Goal: Communication & Community: Answer question/provide support

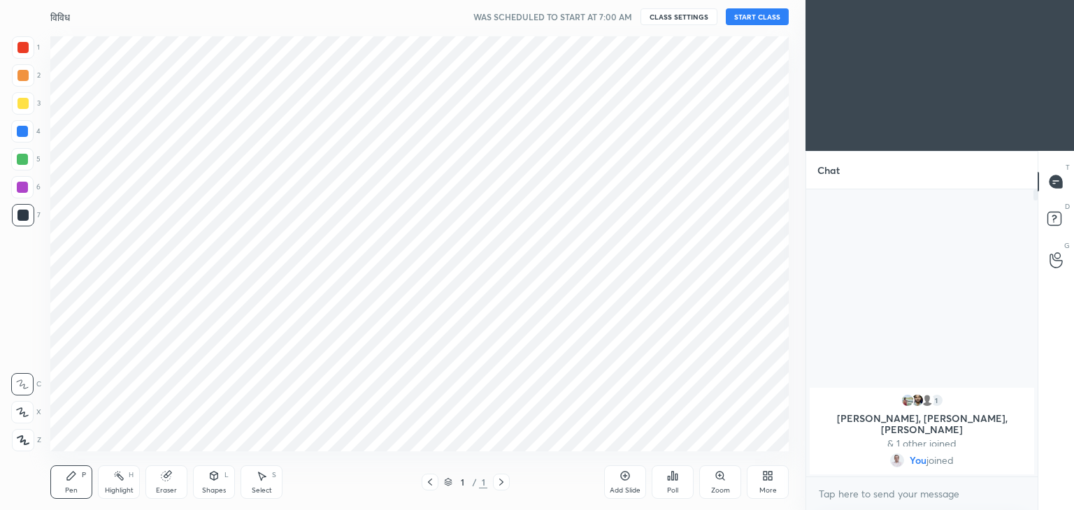
scroll to position [69480, 69152]
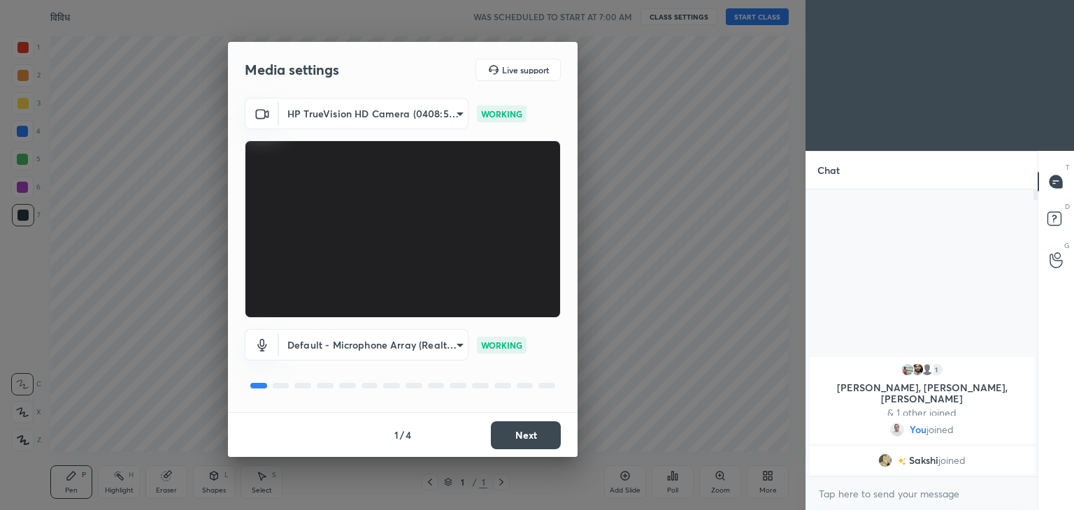
click at [534, 438] on button "Next" at bounding box center [526, 436] width 70 height 28
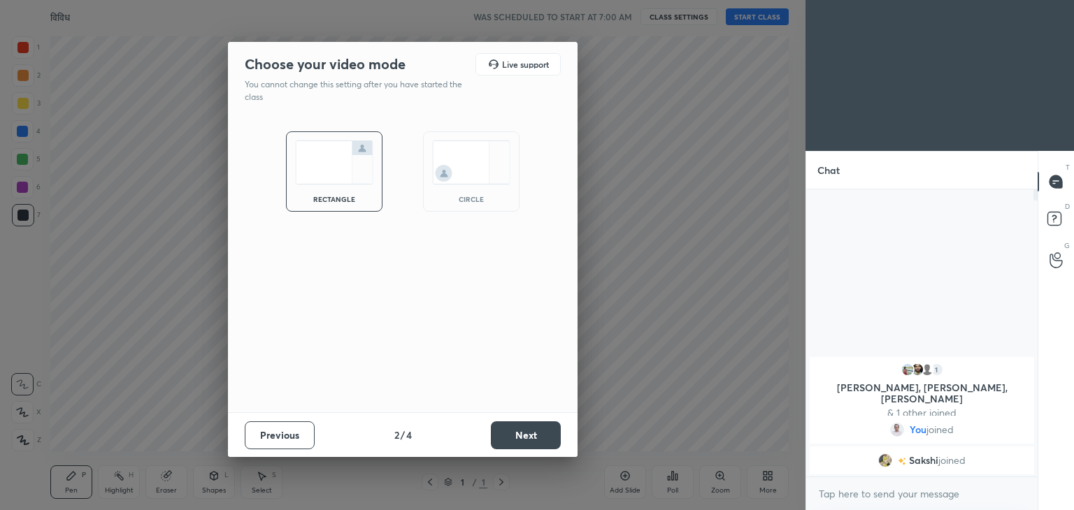
click at [534, 438] on button "Next" at bounding box center [526, 436] width 70 height 28
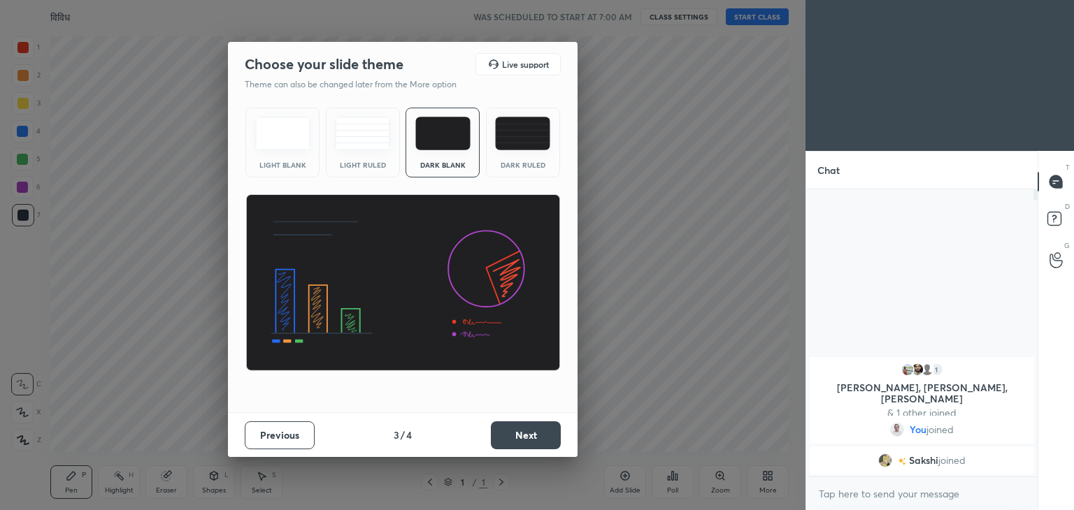
click at [534, 438] on button "Next" at bounding box center [526, 436] width 70 height 28
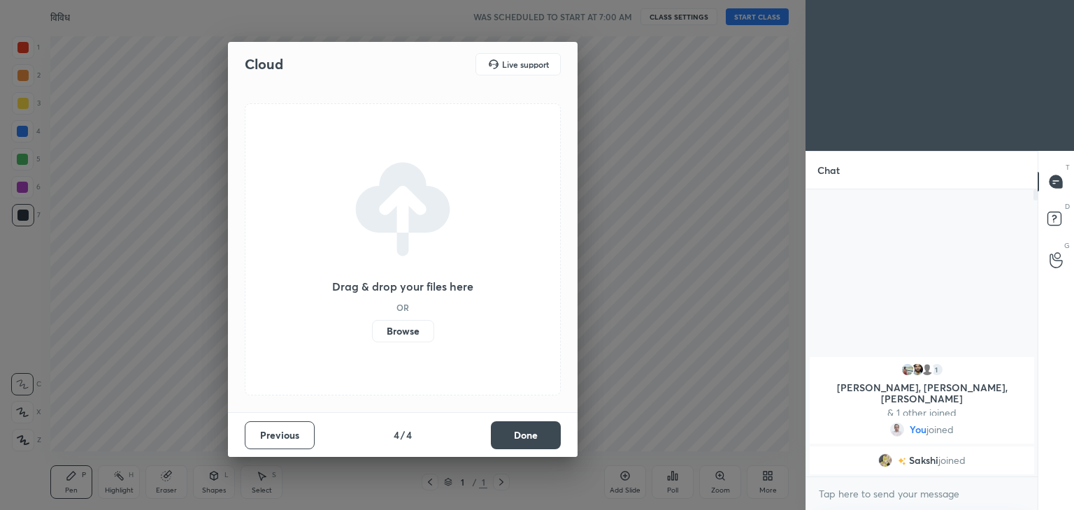
click at [534, 438] on button "Done" at bounding box center [526, 436] width 70 height 28
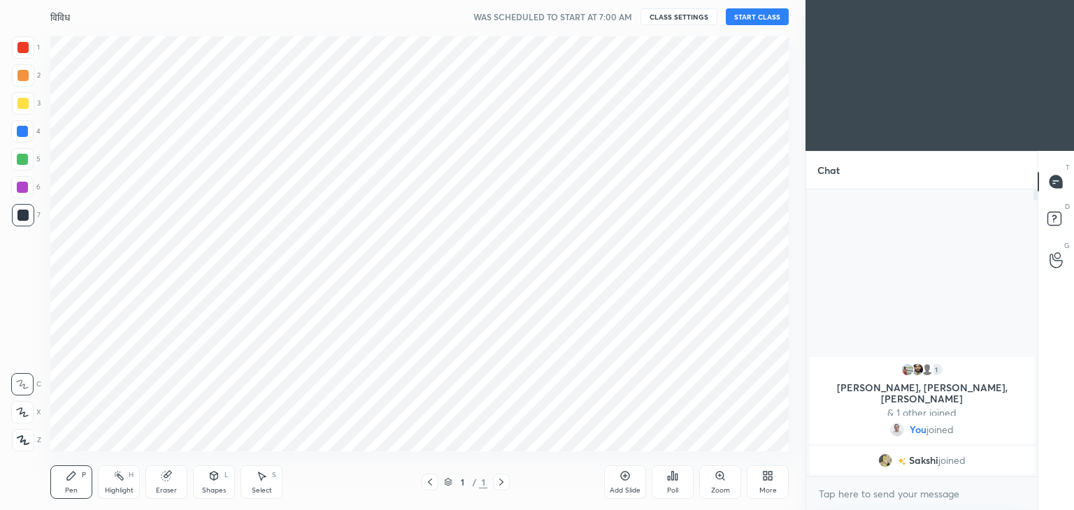
click at [765, 474] on icon at bounding box center [764, 473] width 3 height 3
click at [689, 336] on div "Upload File" at bounding box center [689, 336] width 56 height 34
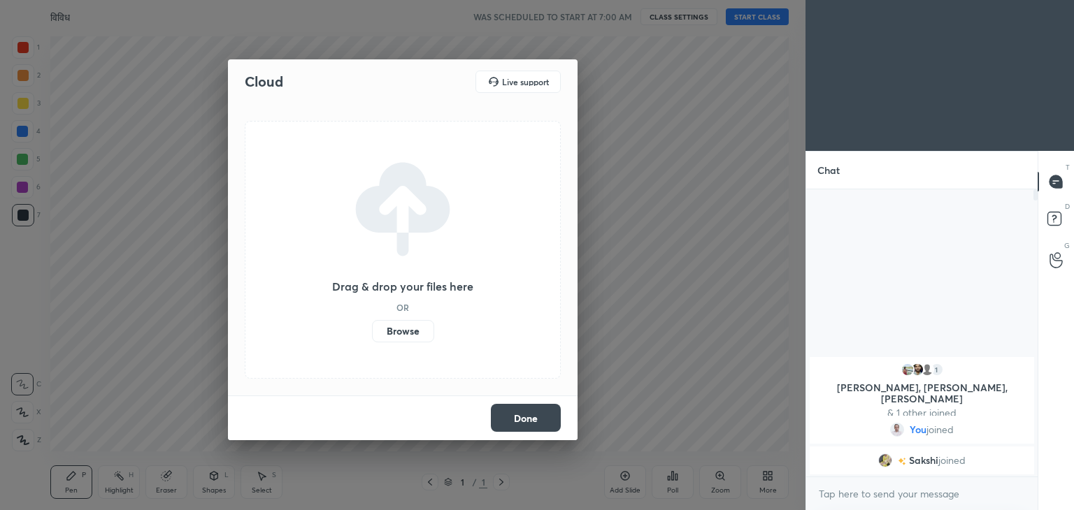
click at [412, 330] on label "Browse" at bounding box center [403, 331] width 62 height 22
click at [372, 330] on input "Browse" at bounding box center [372, 331] width 0 height 22
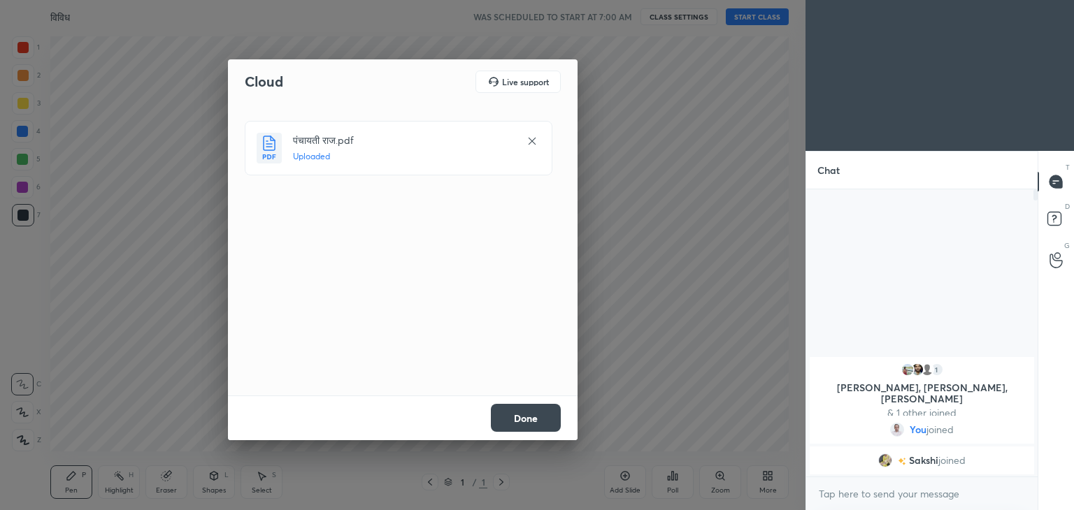
click at [512, 412] on button "Done" at bounding box center [526, 418] width 70 height 28
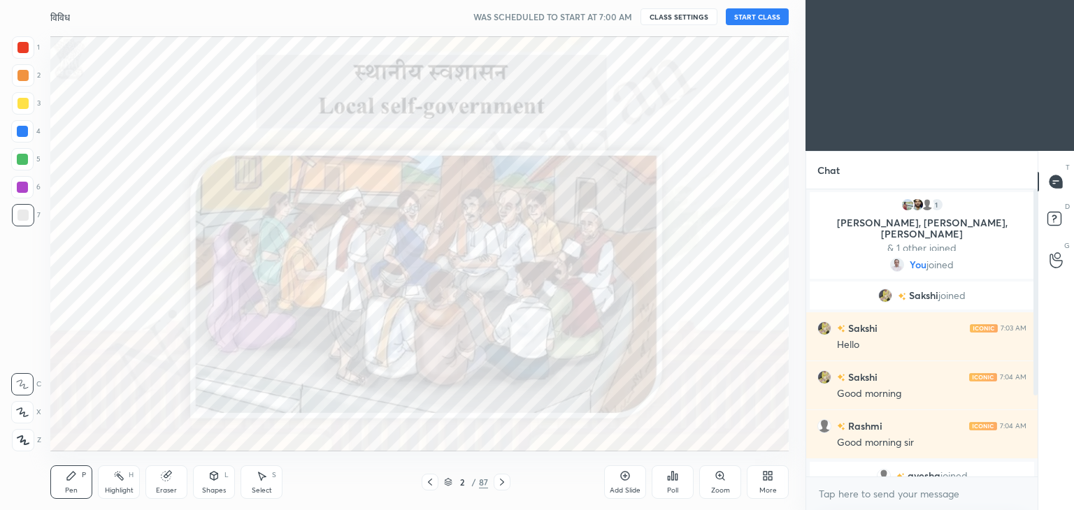
click at [754, 11] on button "START CLASS" at bounding box center [757, 16] width 63 height 17
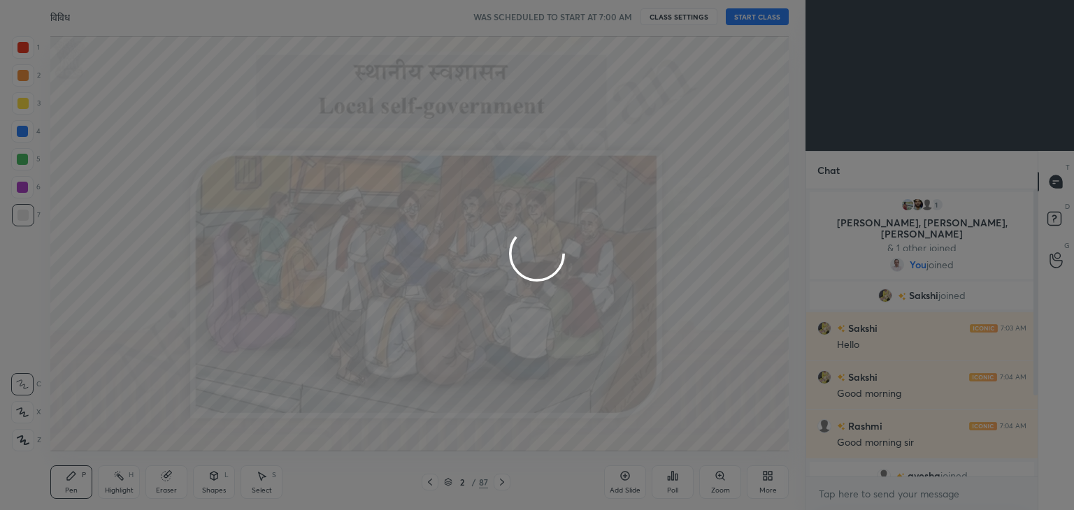
type textarea "x"
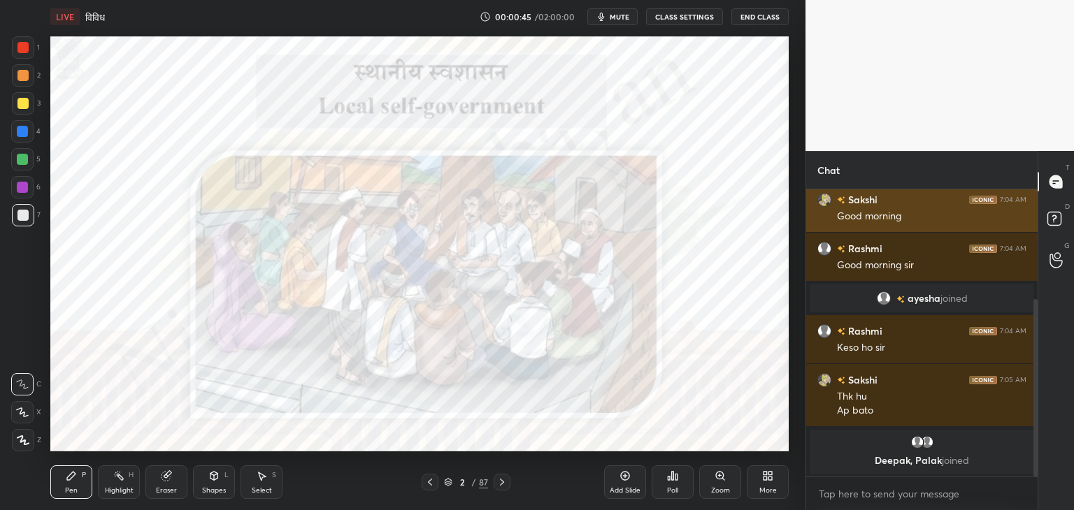
scroll to position [204, 0]
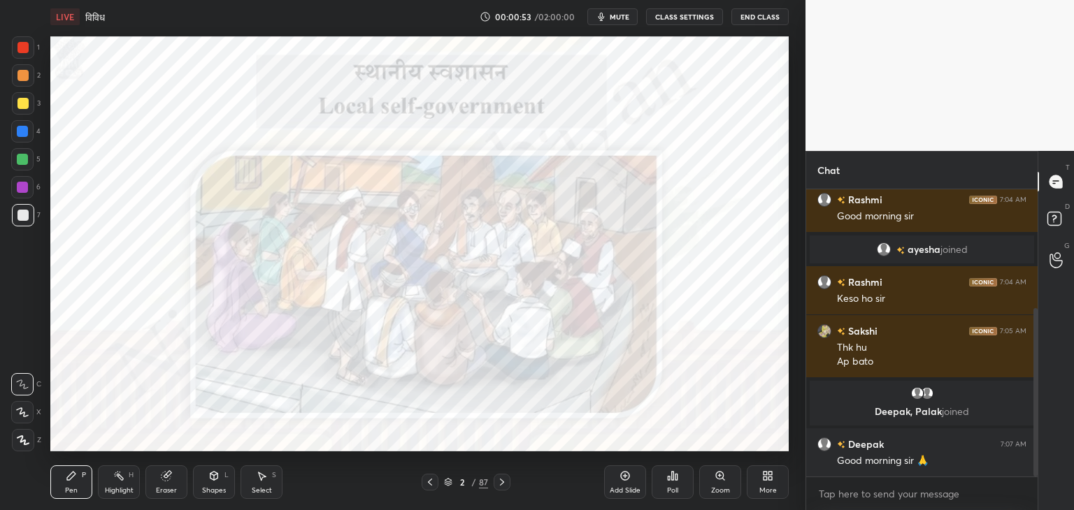
click at [731, 8] on button "End Class" at bounding box center [759, 16] width 57 height 17
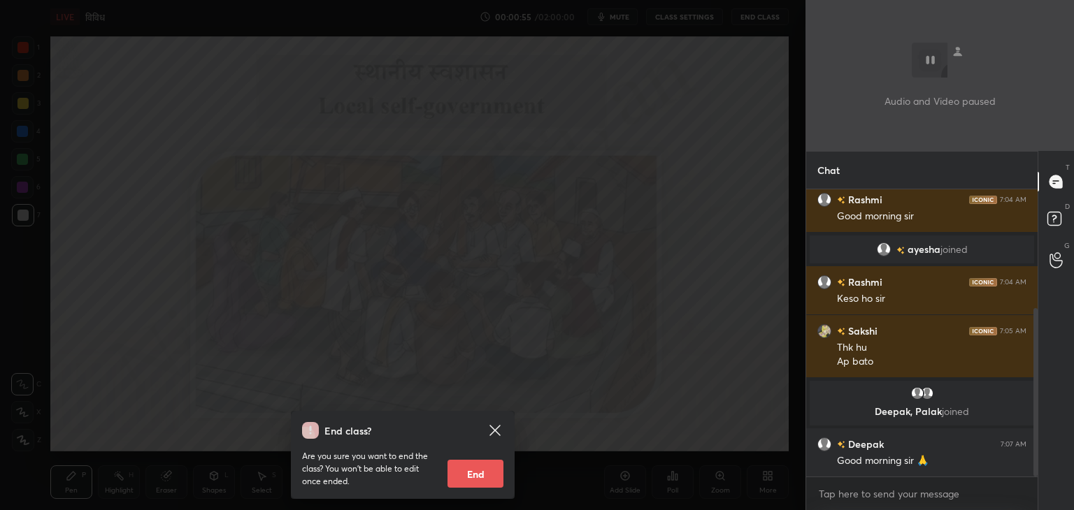
click at [497, 430] on icon at bounding box center [495, 430] width 17 height 17
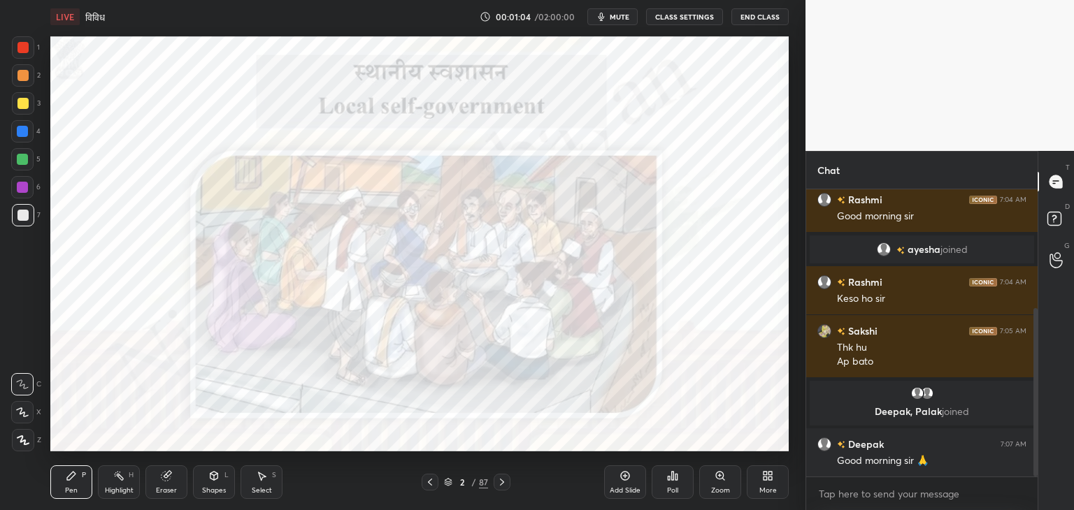
click at [633, 482] on div "Add Slide" at bounding box center [625, 483] width 42 height 34
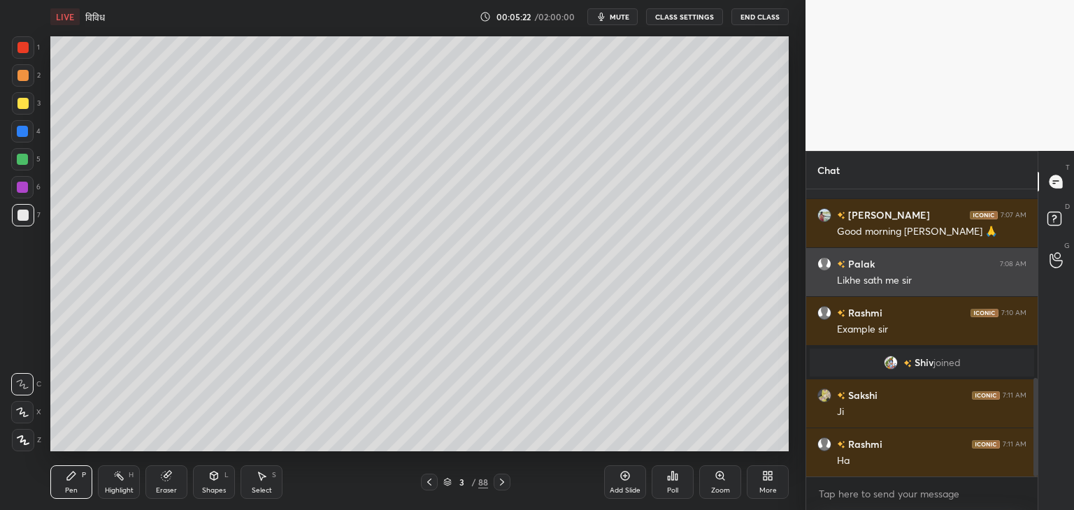
scroll to position [554, 0]
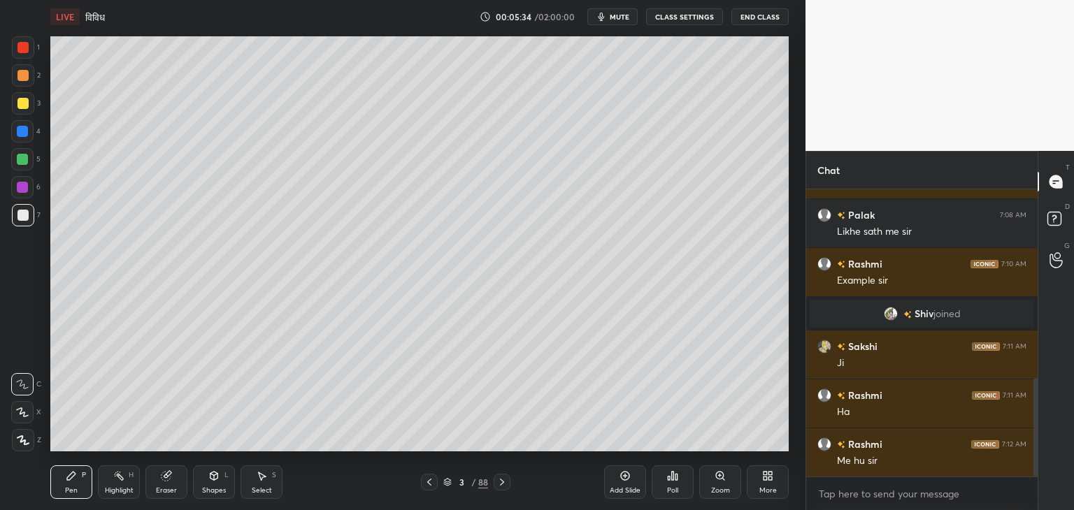
click at [20, 188] on div at bounding box center [22, 187] width 11 height 11
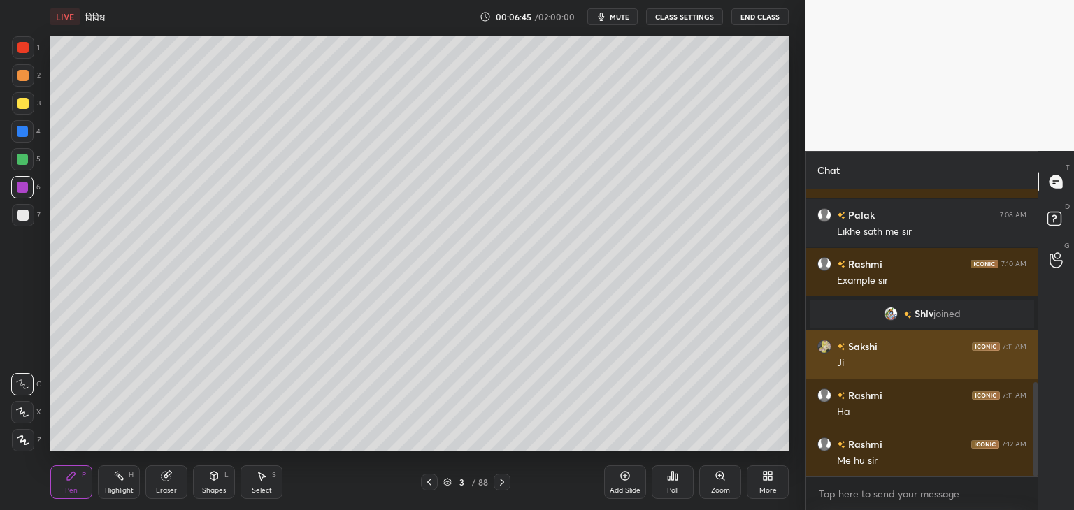
scroll to position [587, 0]
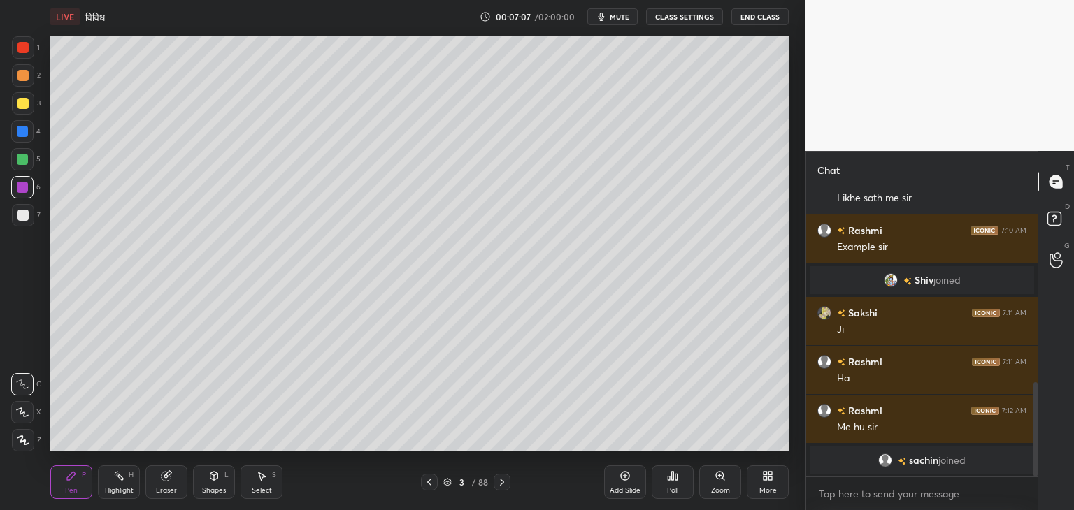
click at [25, 104] on div at bounding box center [22, 103] width 11 height 11
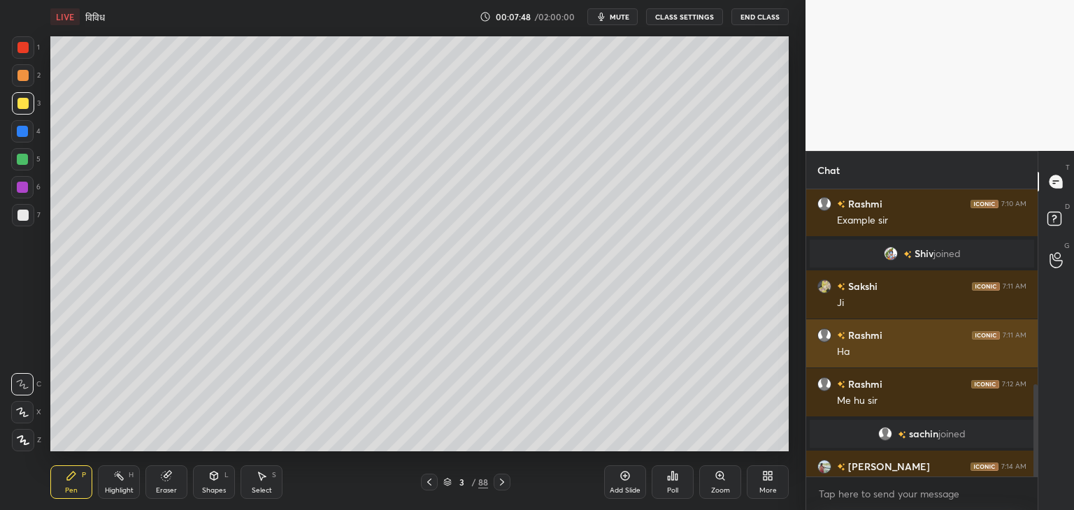
scroll to position [610, 0]
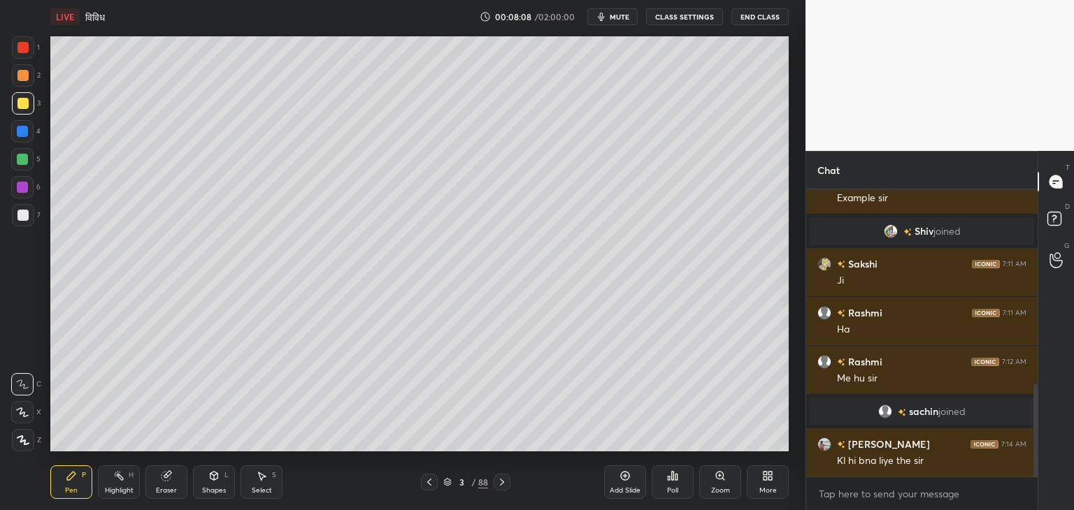
click at [20, 161] on div at bounding box center [22, 159] width 11 height 11
click at [22, 189] on div at bounding box center [22, 187] width 11 height 11
click at [27, 131] on div at bounding box center [22, 131] width 11 height 11
click at [503, 480] on icon at bounding box center [501, 482] width 11 height 11
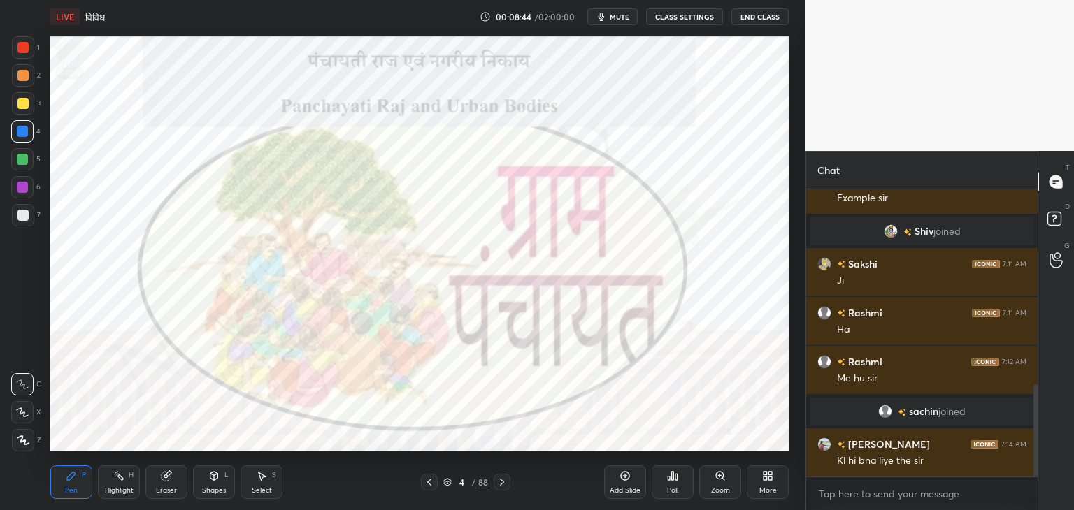
click at [507, 478] on div at bounding box center [502, 482] width 17 height 17
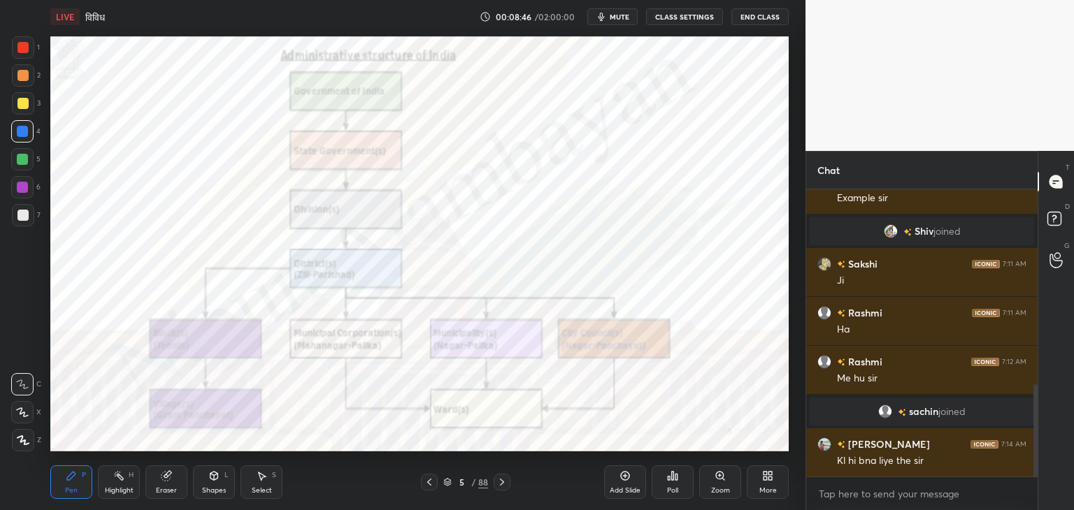
click at [506, 479] on icon at bounding box center [501, 482] width 11 height 11
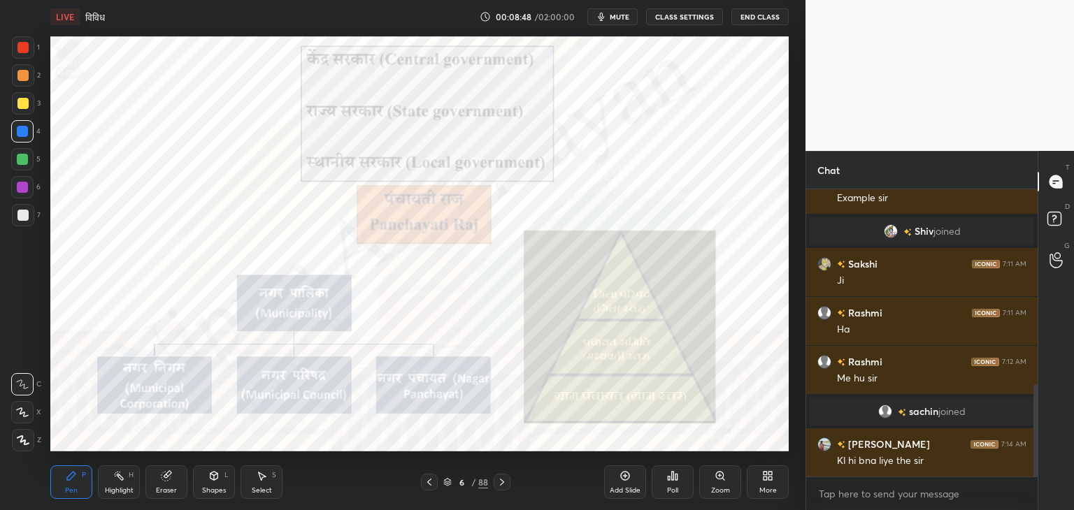
click at [505, 482] on icon at bounding box center [501, 482] width 11 height 11
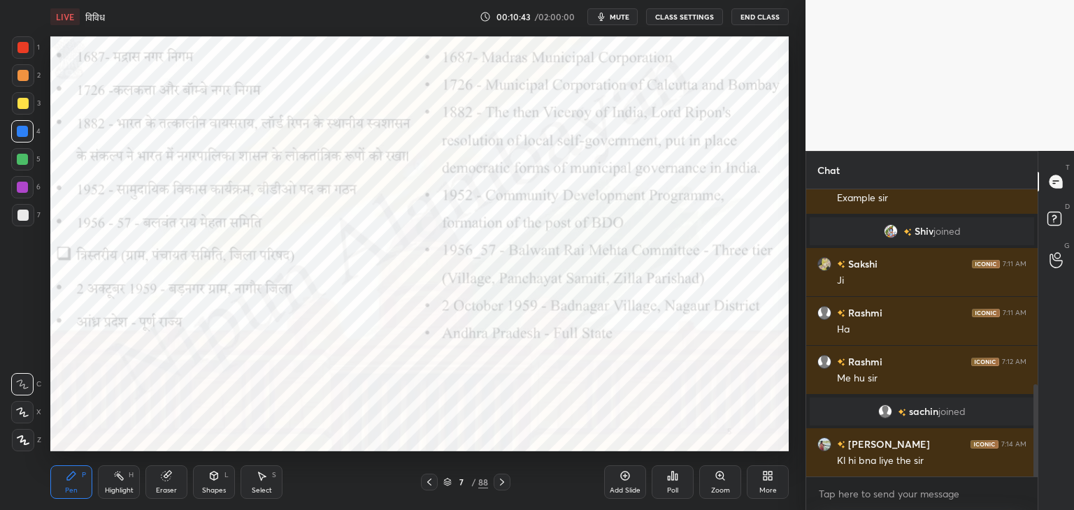
click at [623, 22] on button "mute" at bounding box center [612, 16] width 50 height 17
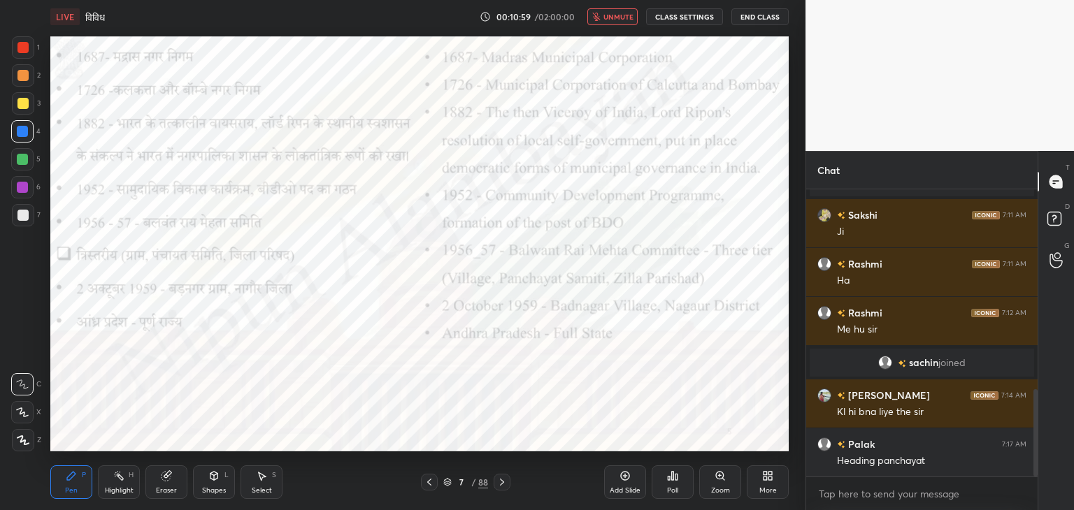
scroll to position [707, 0]
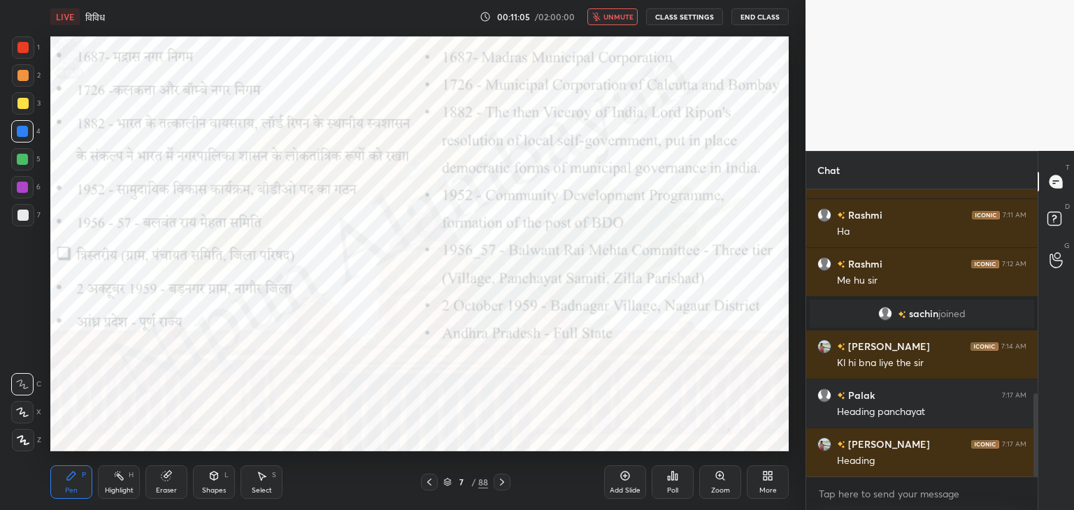
click at [623, 22] on button "unmute" at bounding box center [612, 16] width 50 height 17
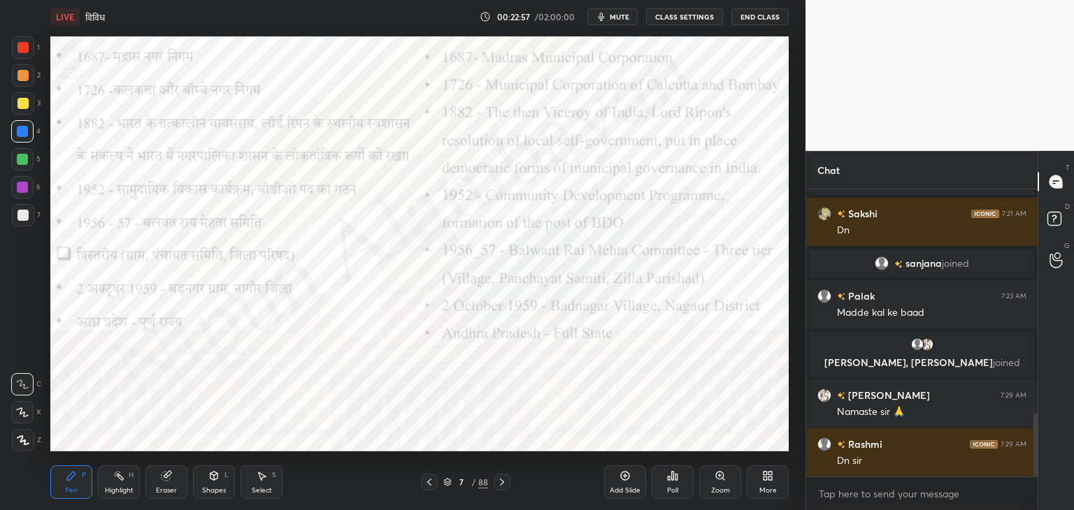
scroll to position [1012, 0]
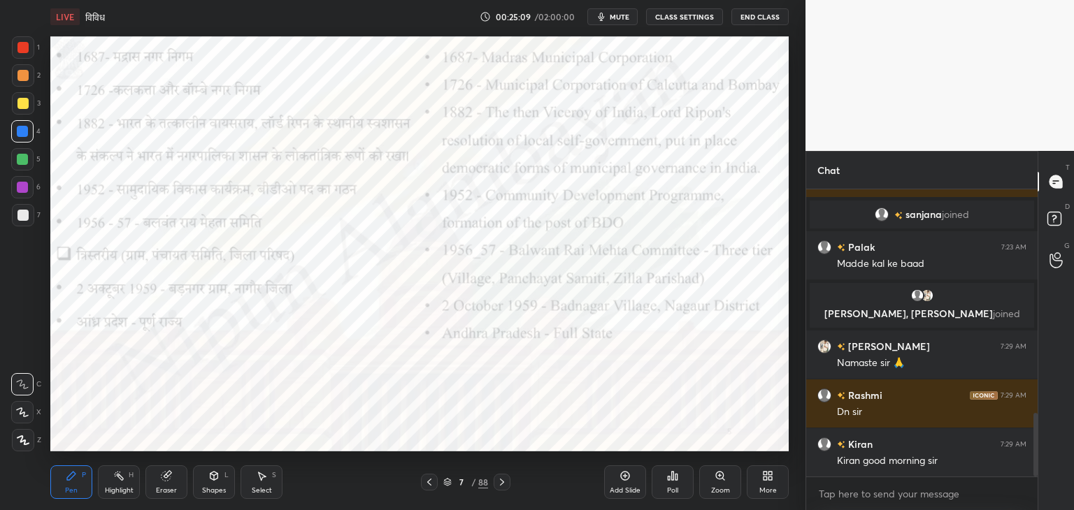
click at [168, 484] on div "Eraser" at bounding box center [166, 483] width 42 height 34
click at [20, 444] on span "Erase all" at bounding box center [22, 440] width 21 height 10
click at [21, 409] on icon at bounding box center [22, 413] width 13 height 10
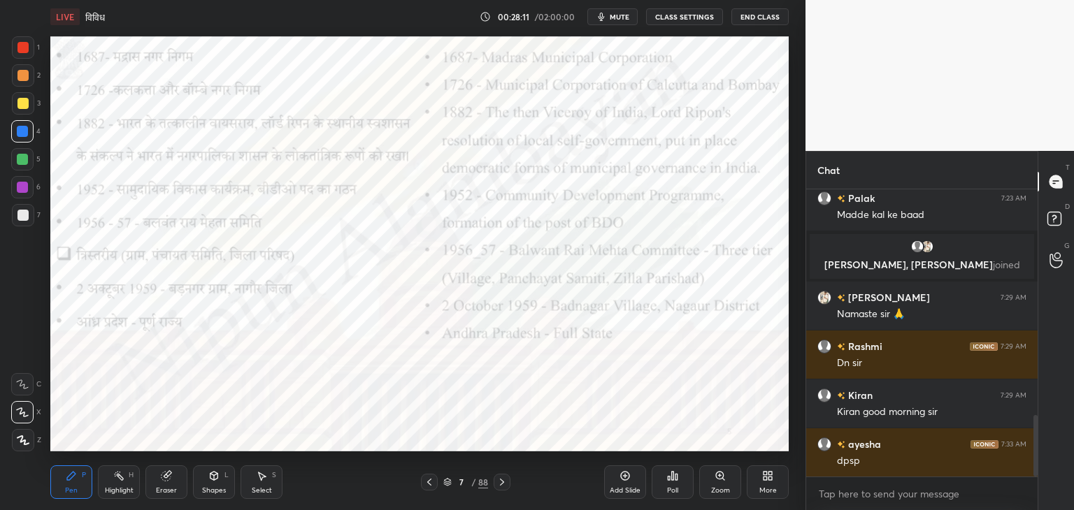
click at [167, 476] on icon at bounding box center [165, 476] width 9 height 9
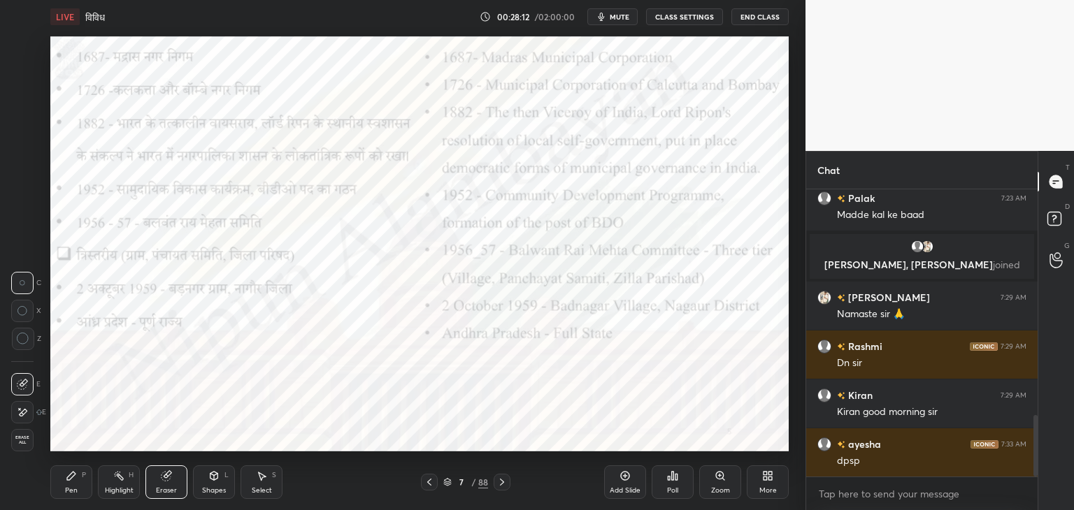
click at [22, 442] on span "Erase all" at bounding box center [22, 440] width 21 height 10
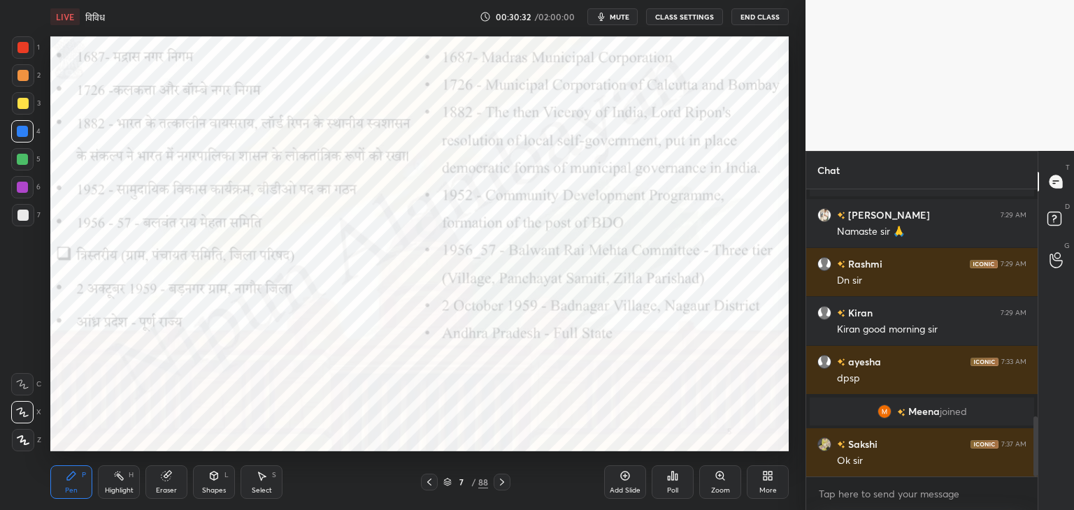
scroll to position [1086, 0]
click at [502, 482] on icon at bounding box center [502, 482] width 4 height 7
click at [505, 482] on icon at bounding box center [501, 482] width 11 height 11
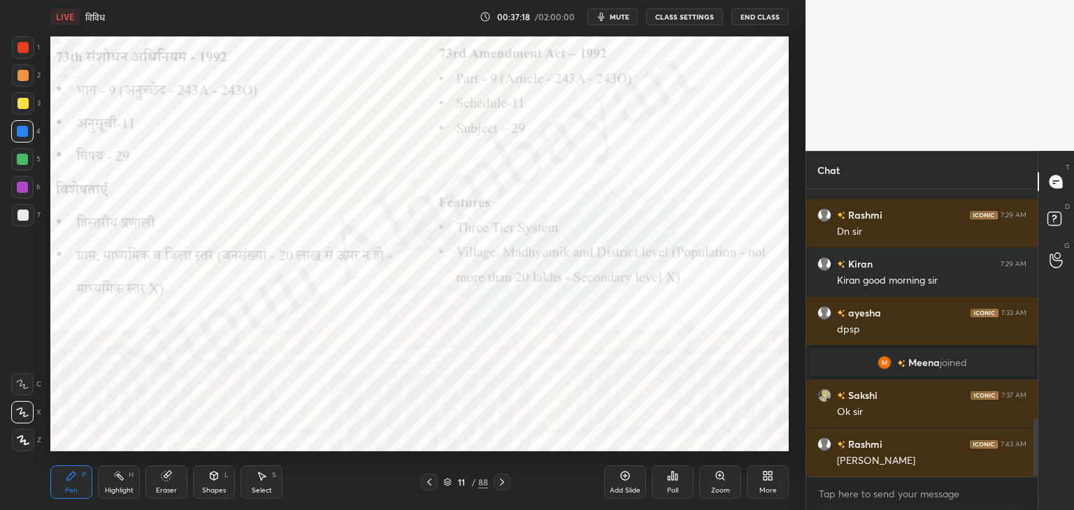
scroll to position [1197, 0]
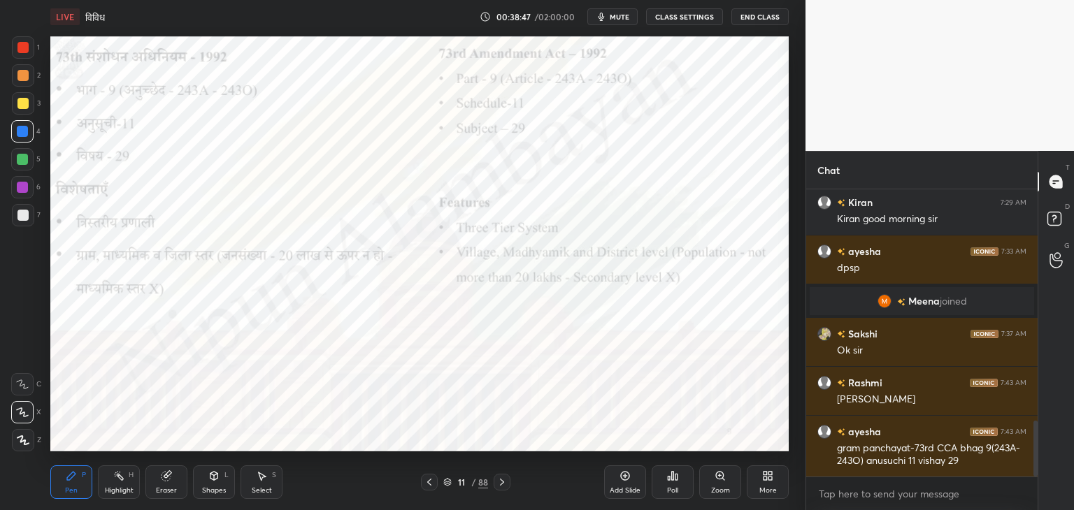
click at [629, 477] on icon at bounding box center [624, 475] width 11 height 11
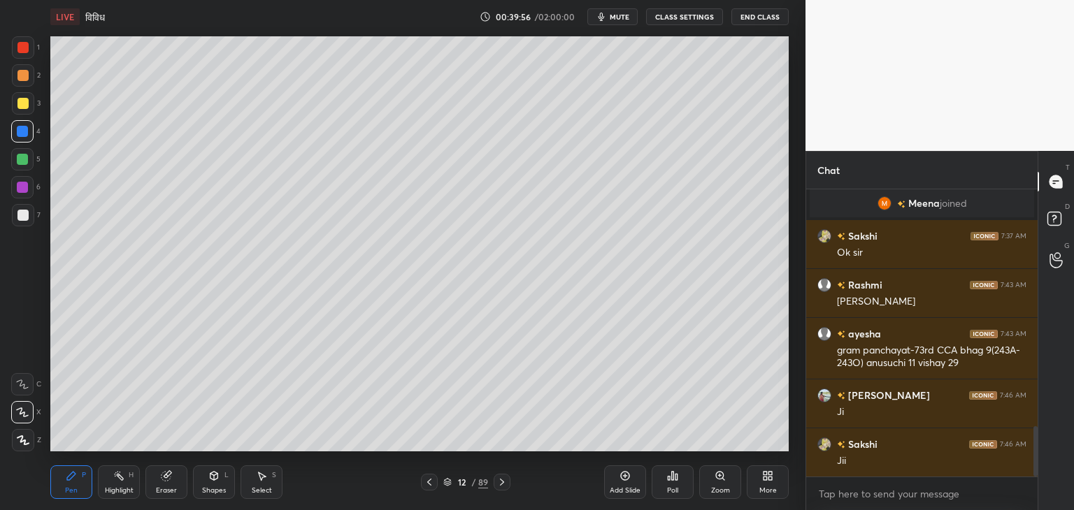
scroll to position [1344, 0]
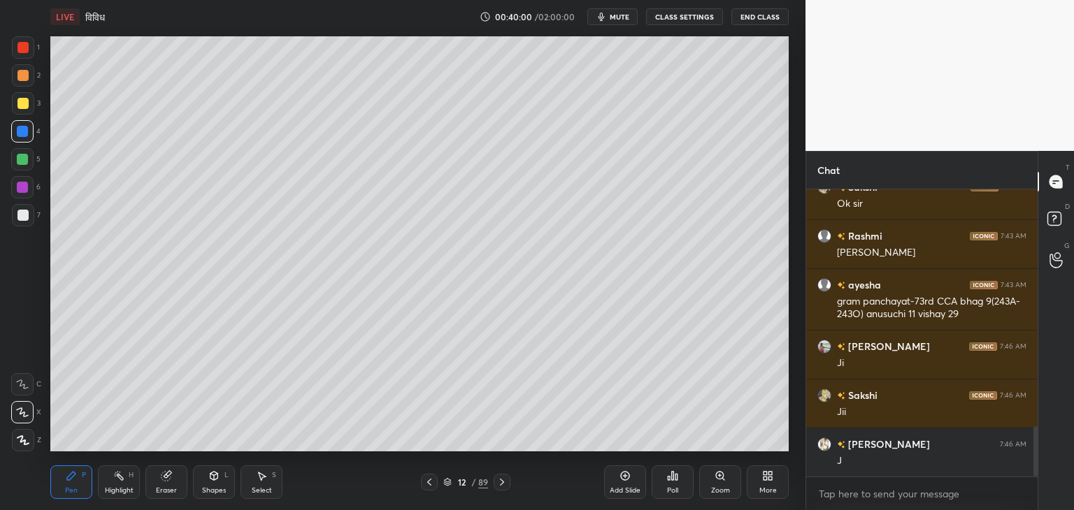
click at [21, 211] on div at bounding box center [22, 215] width 11 height 11
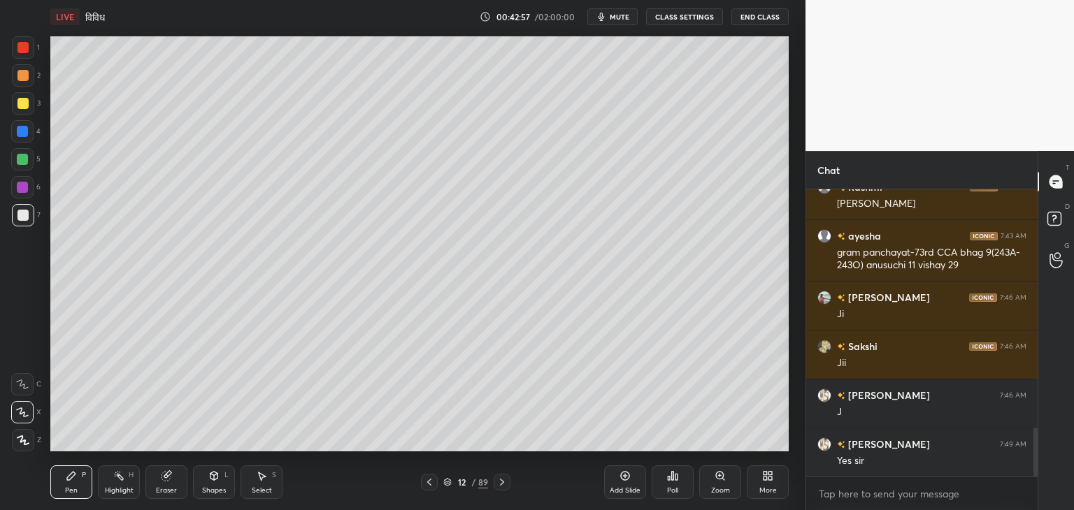
click at [432, 480] on icon at bounding box center [429, 482] width 11 height 11
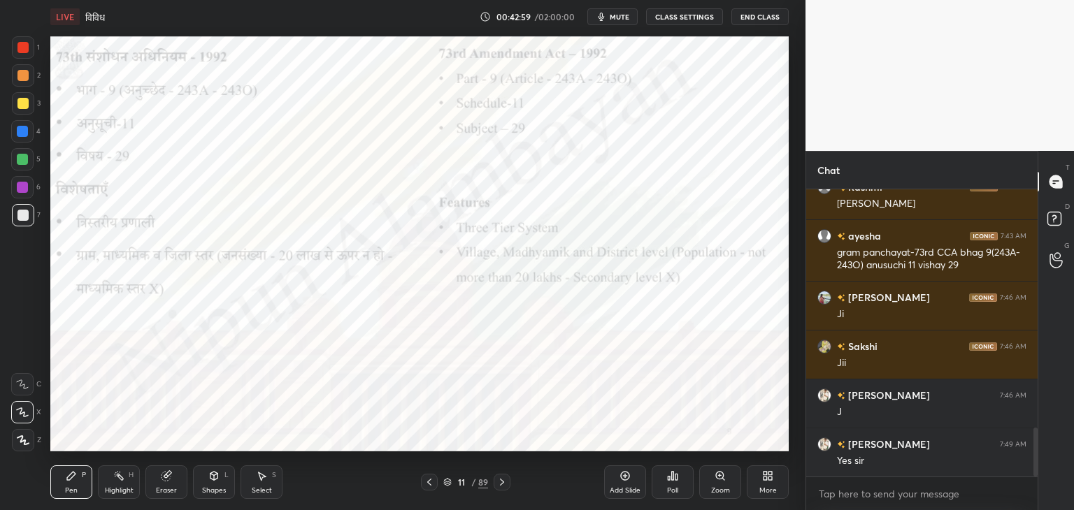
click at [500, 480] on icon at bounding box center [502, 482] width 4 height 7
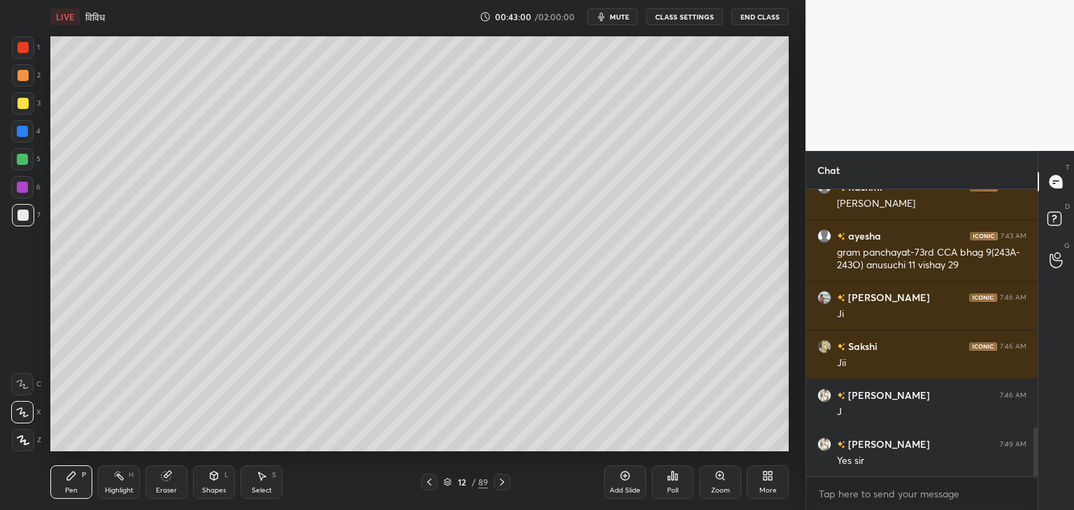
click at [507, 475] on div at bounding box center [502, 482] width 17 height 17
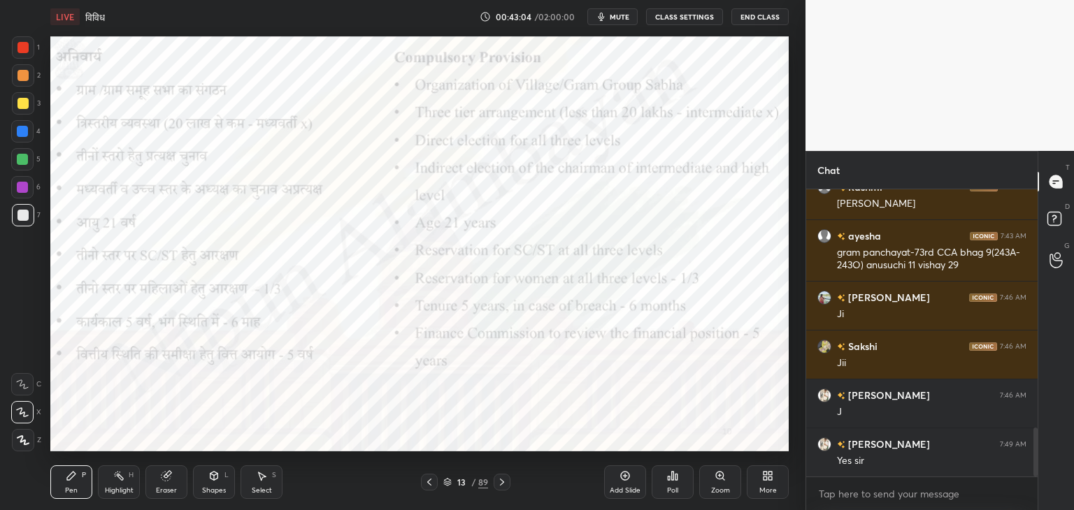
click at [426, 480] on icon at bounding box center [429, 482] width 11 height 11
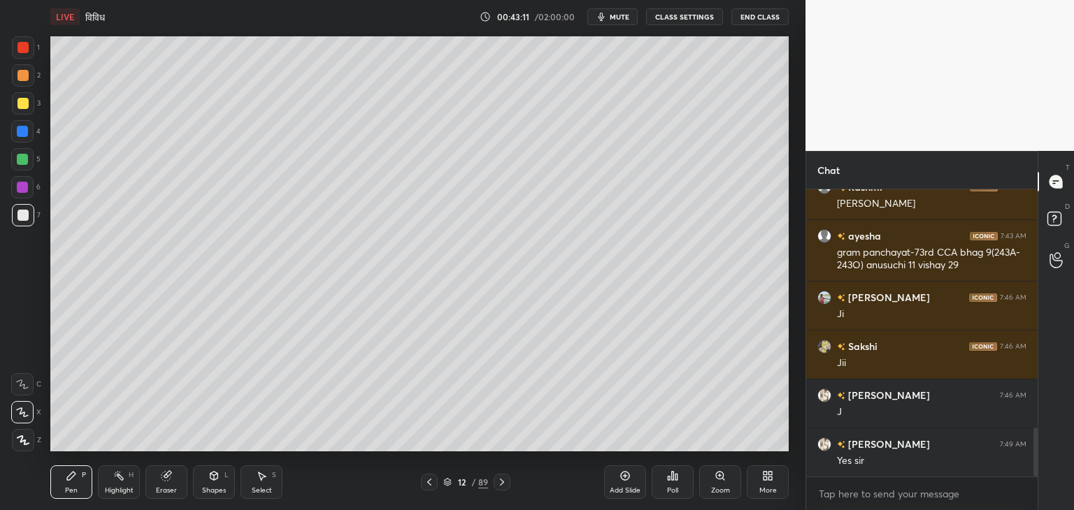
click at [624, 482] on div "Add Slide" at bounding box center [625, 483] width 42 height 34
click at [25, 99] on div at bounding box center [22, 103] width 11 height 11
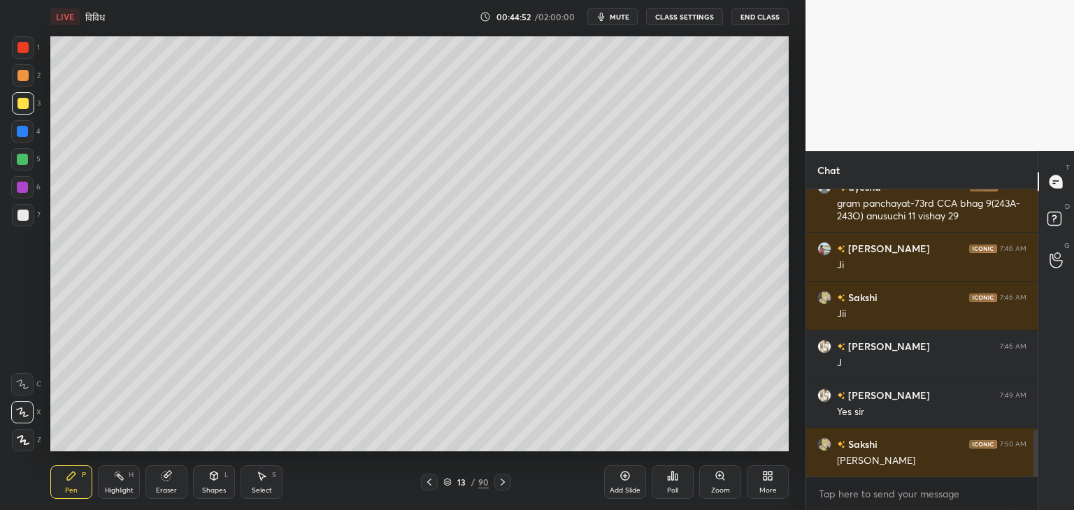
scroll to position [1490, 0]
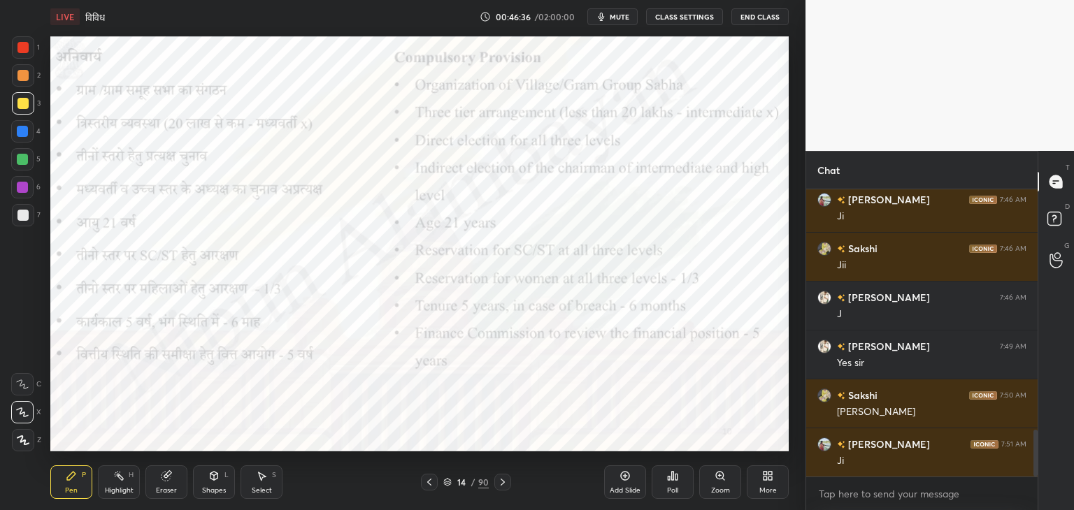
click at [21, 189] on div at bounding box center [22, 187] width 11 height 11
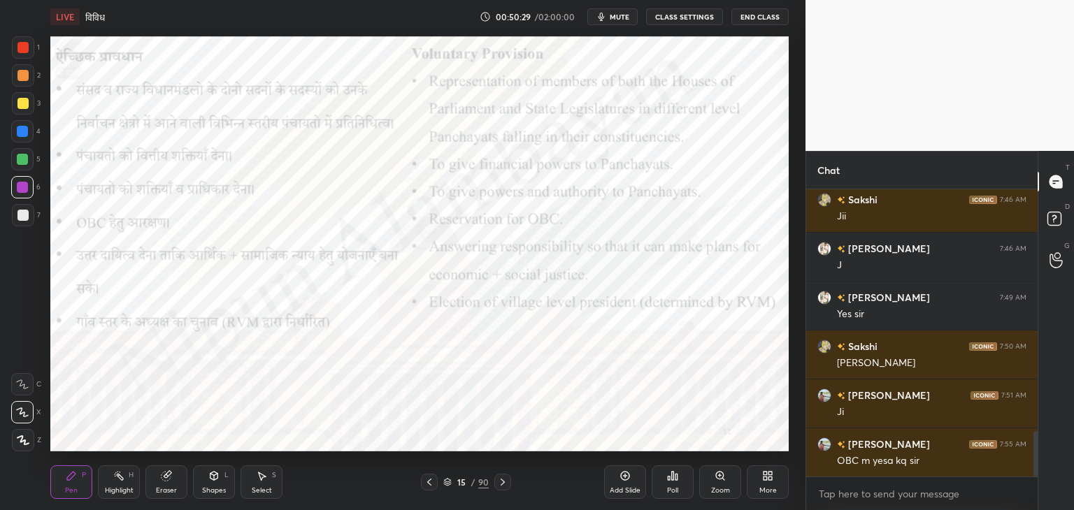
click at [618, 15] on span "mute" at bounding box center [620, 17] width 20 height 10
click at [618, 15] on span "unmute" at bounding box center [618, 17] width 30 height 10
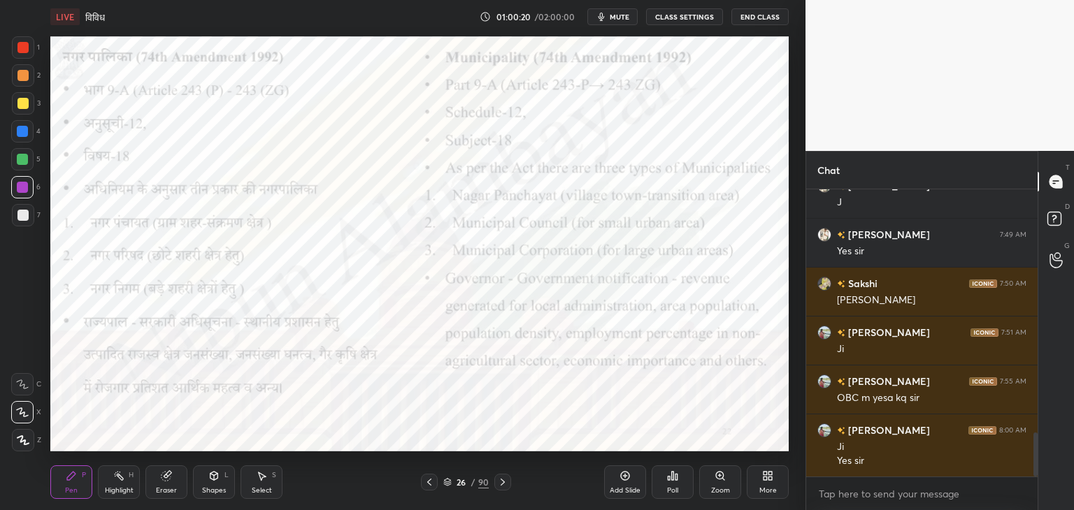
scroll to position [1651, 0]
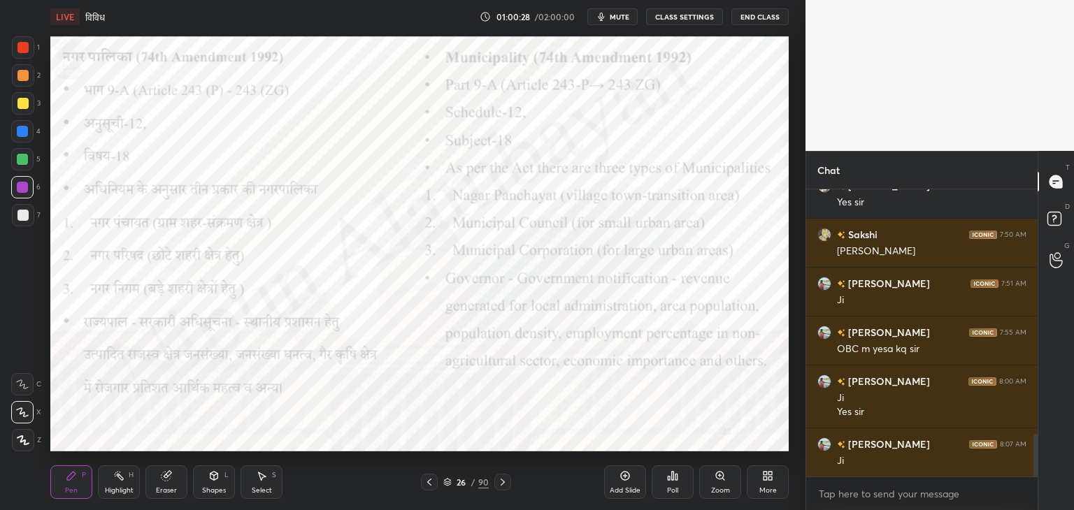
click at [626, 477] on icon at bounding box center [624, 475] width 11 height 11
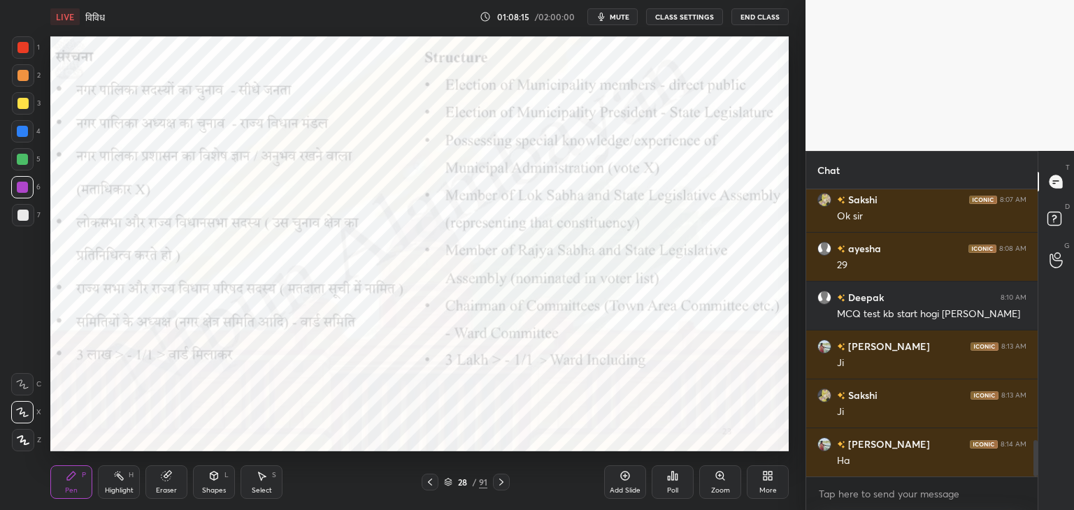
scroll to position [2057, 0]
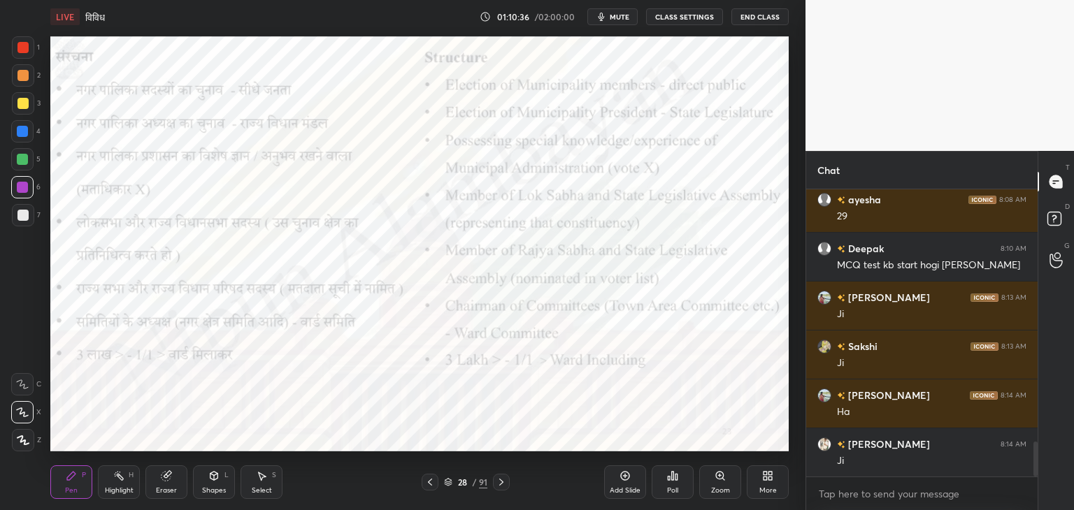
click at [22, 215] on div at bounding box center [22, 215] width 11 height 11
click at [19, 159] on div at bounding box center [22, 159] width 11 height 11
click at [624, 489] on div "Add Slide" at bounding box center [625, 490] width 31 height 7
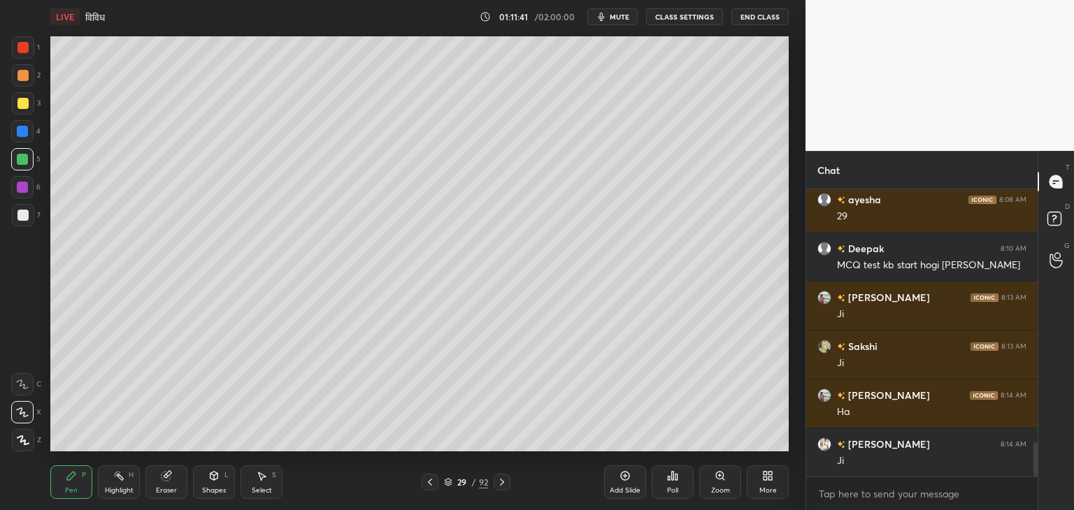
scroll to position [2105, 0]
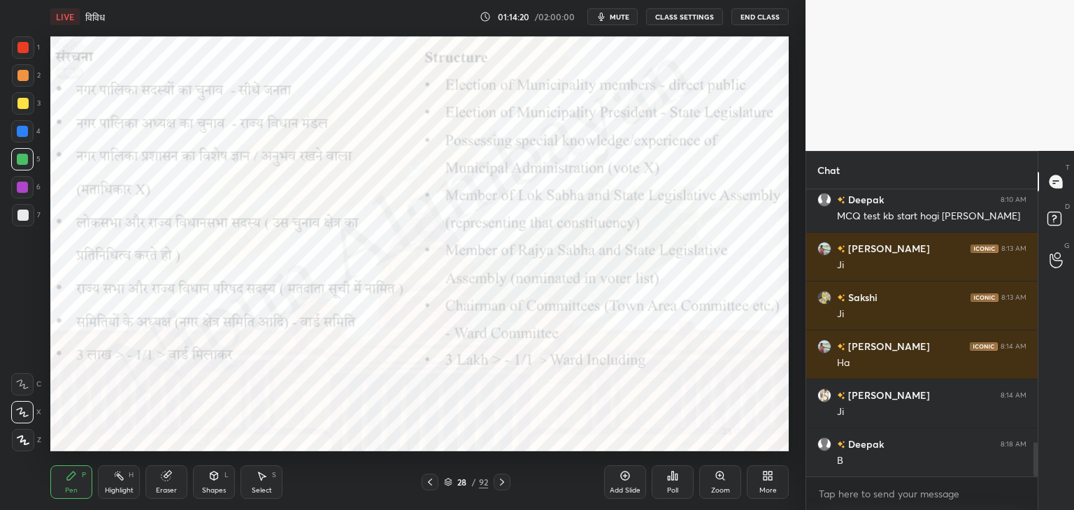
click at [626, 482] on icon at bounding box center [624, 475] width 11 height 11
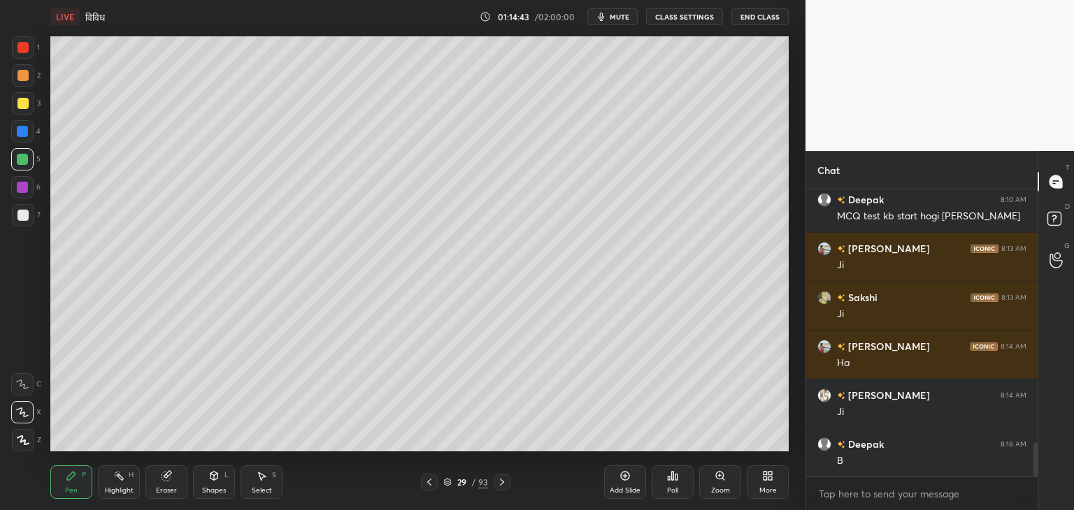
click at [25, 184] on div at bounding box center [22, 187] width 11 height 11
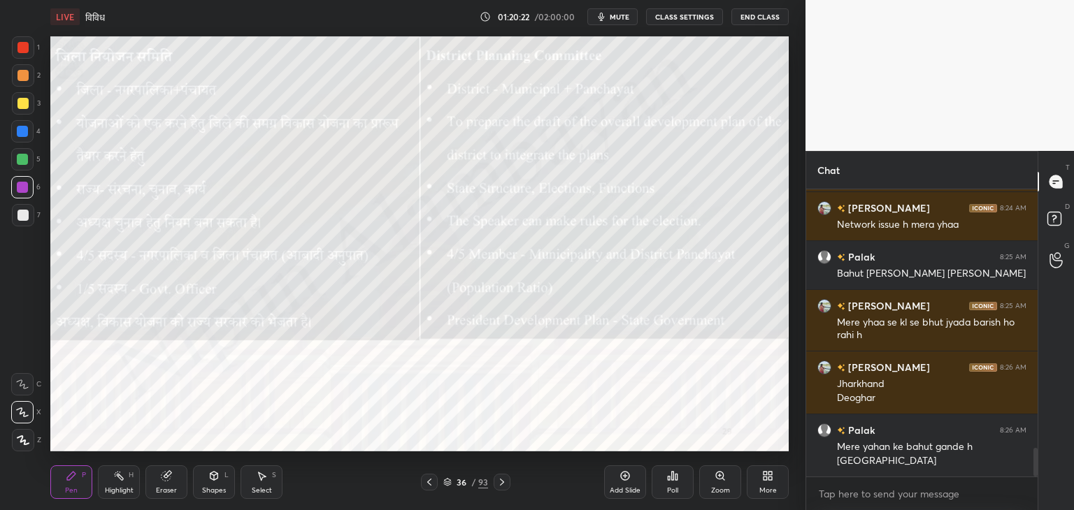
scroll to position [2586, 0]
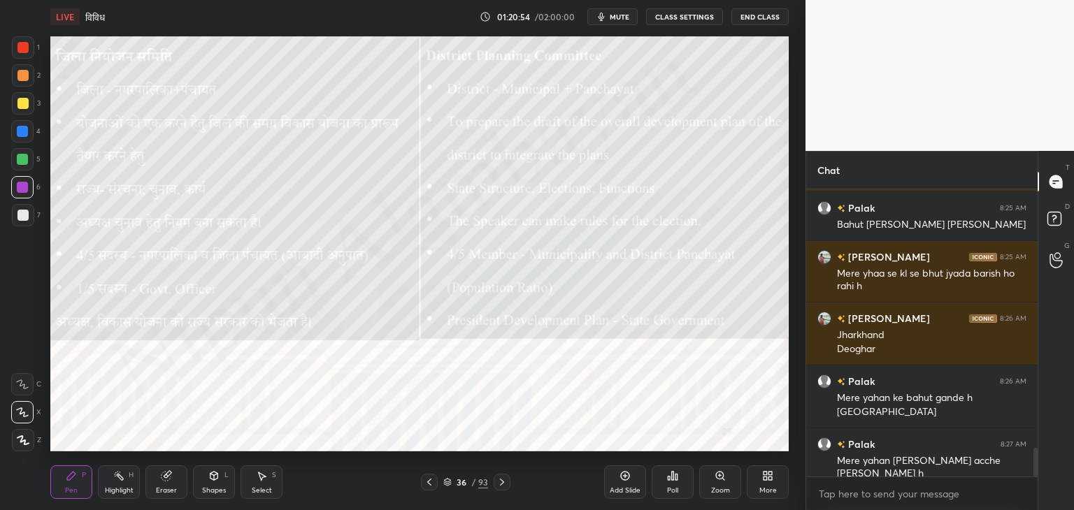
click at [20, 45] on div at bounding box center [22, 47] width 11 height 11
click at [19, 137] on div at bounding box center [22, 131] width 11 height 11
click at [163, 484] on div "Eraser" at bounding box center [166, 483] width 42 height 34
click at [27, 436] on span "Erase all" at bounding box center [22, 440] width 21 height 10
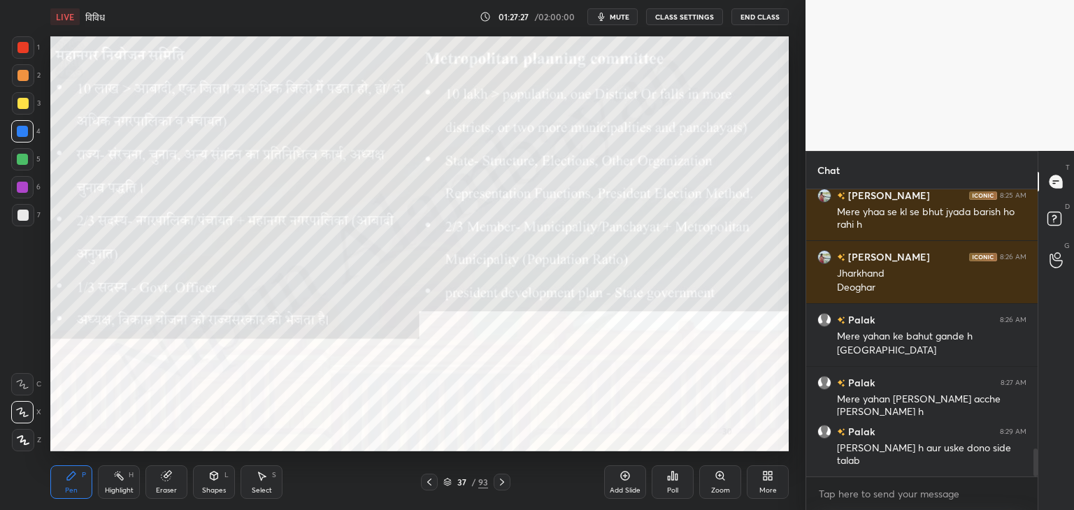
click at [20, 163] on div at bounding box center [22, 159] width 11 height 11
click at [25, 215] on div at bounding box center [22, 215] width 11 height 11
click at [22, 103] on div at bounding box center [22, 103] width 11 height 11
click at [24, 79] on div at bounding box center [22, 75] width 11 height 11
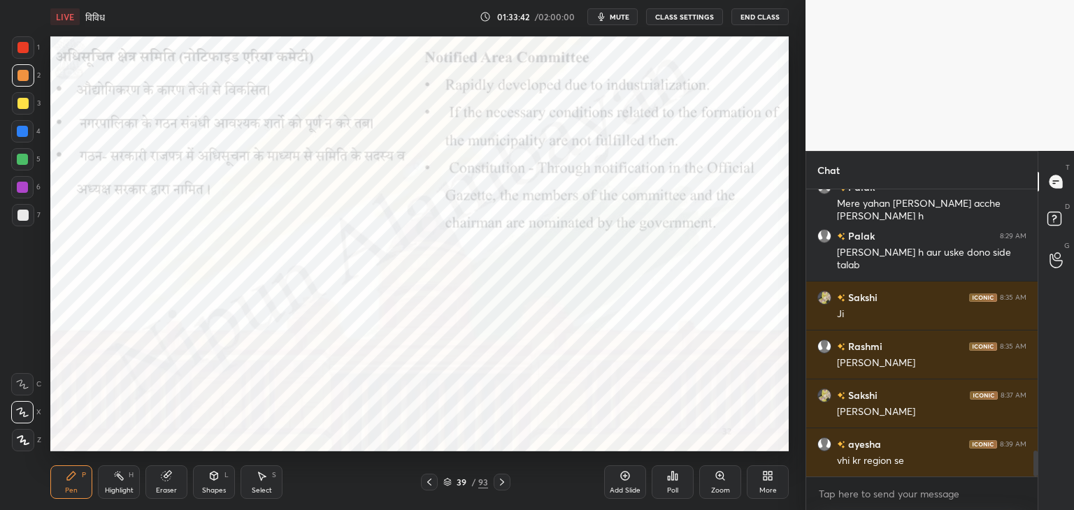
scroll to position [2893, 0]
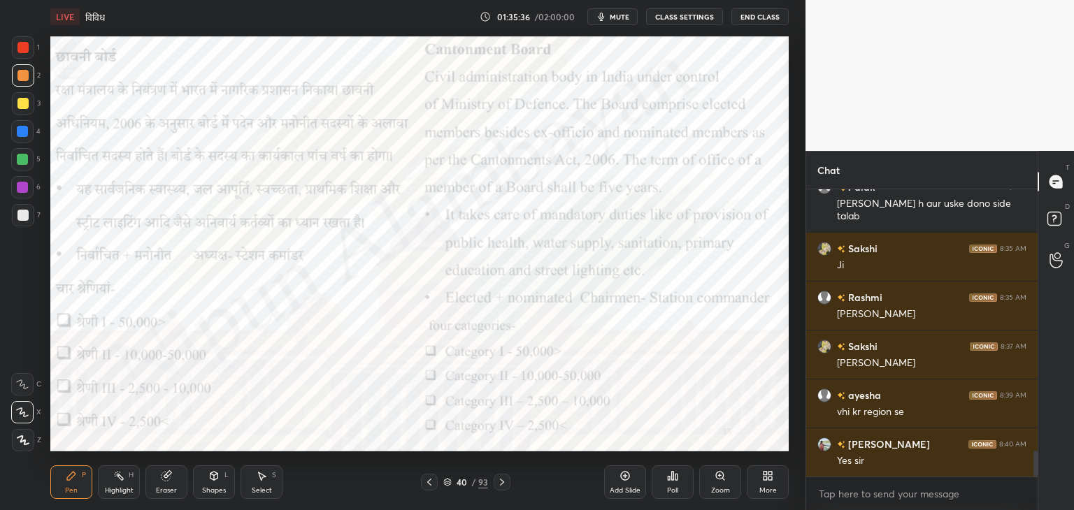
click at [615, 20] on span "mute" at bounding box center [620, 17] width 20 height 10
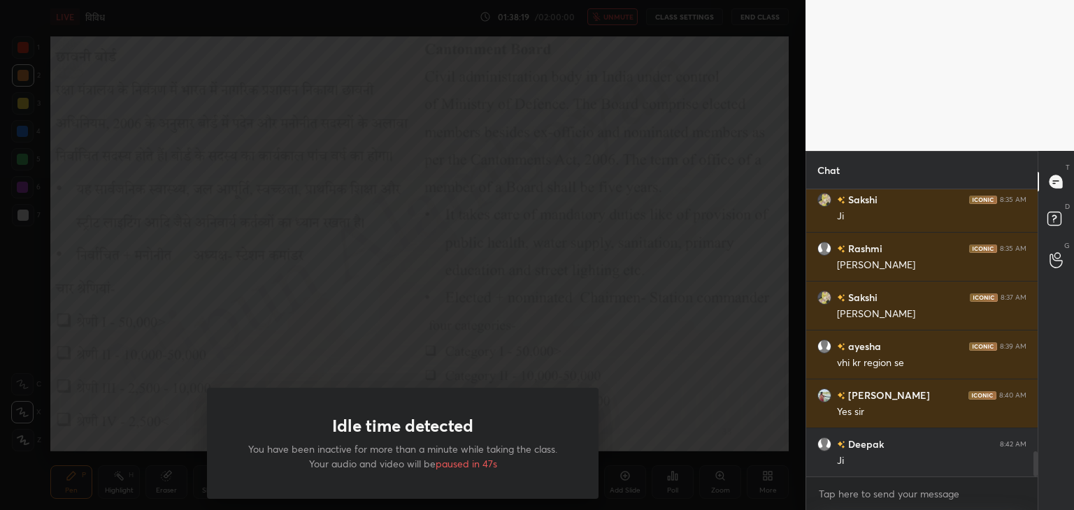
scroll to position [2975, 0]
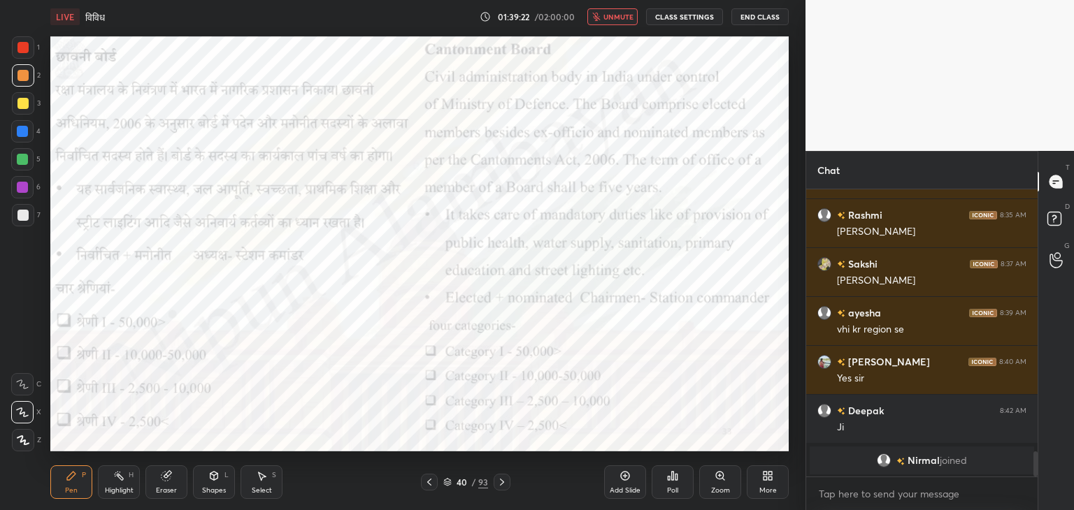
click at [626, 17] on span "unmute" at bounding box center [618, 17] width 30 height 10
click at [626, 480] on icon at bounding box center [624, 475] width 11 height 11
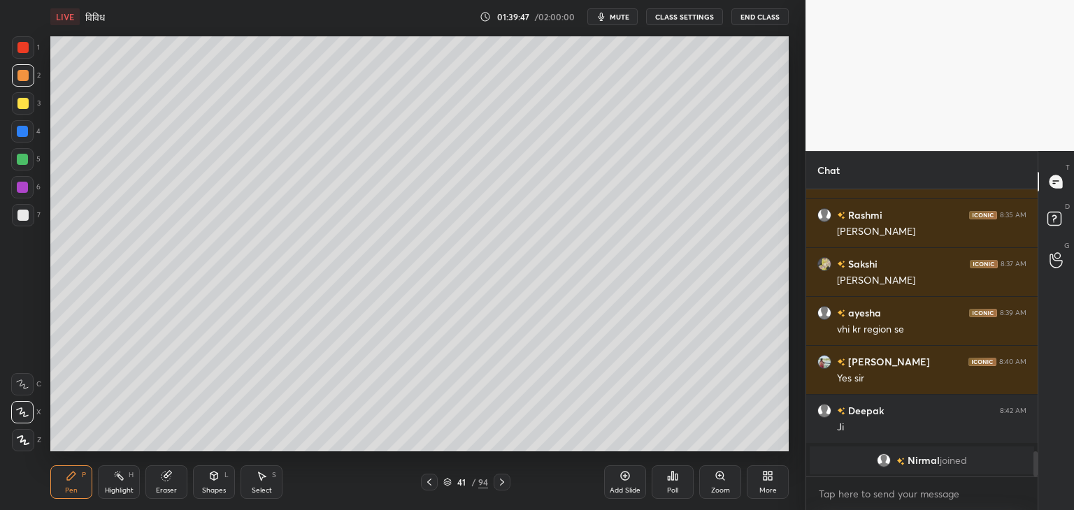
click at [20, 159] on div at bounding box center [22, 159] width 11 height 11
click at [20, 73] on div at bounding box center [22, 75] width 11 height 11
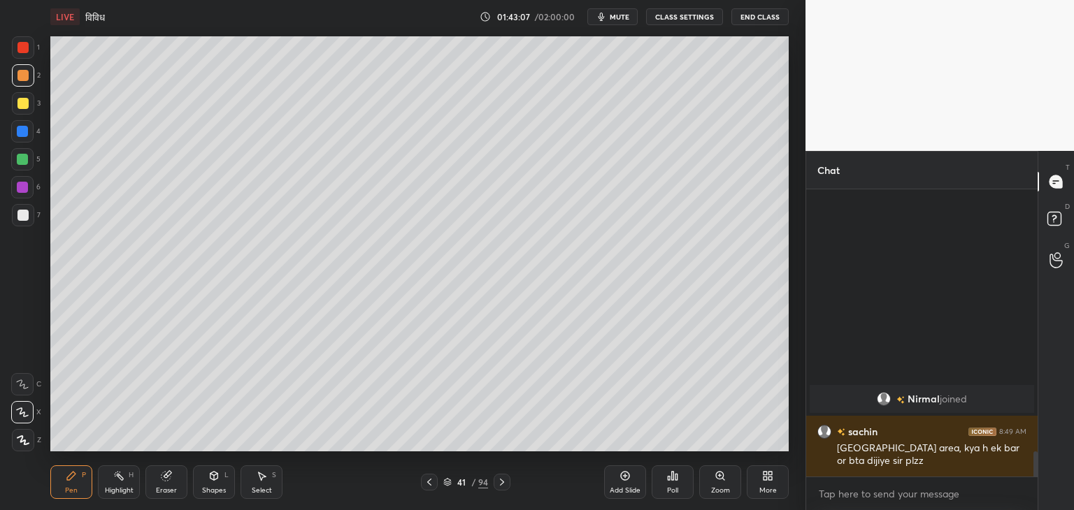
scroll to position [2523, 0]
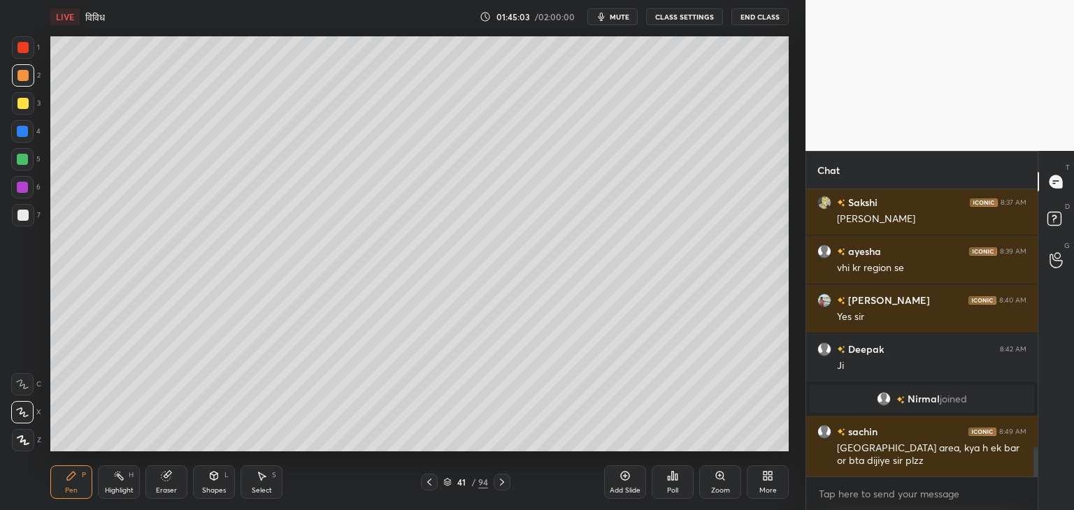
click at [22, 45] on div at bounding box center [22, 47] width 11 height 11
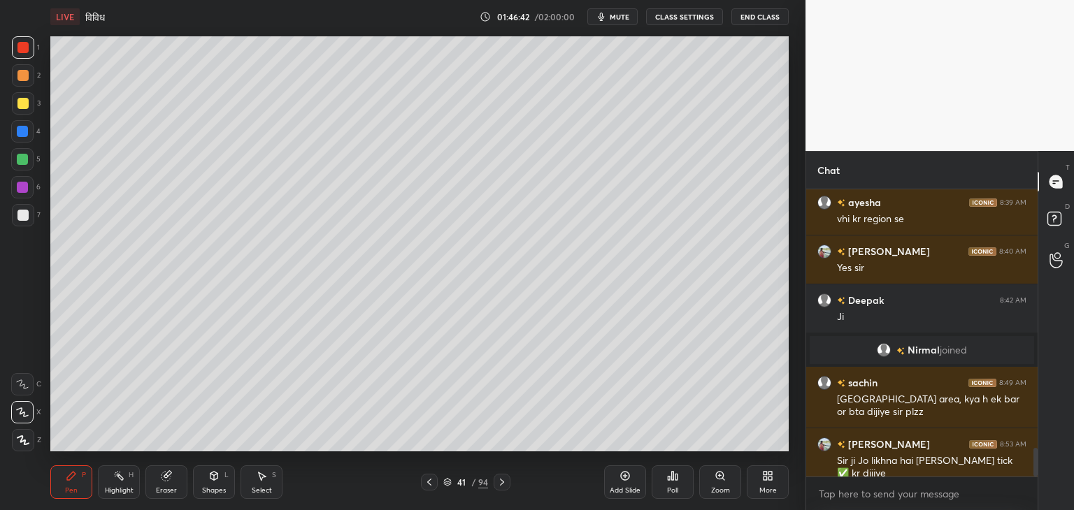
scroll to position [2586, 0]
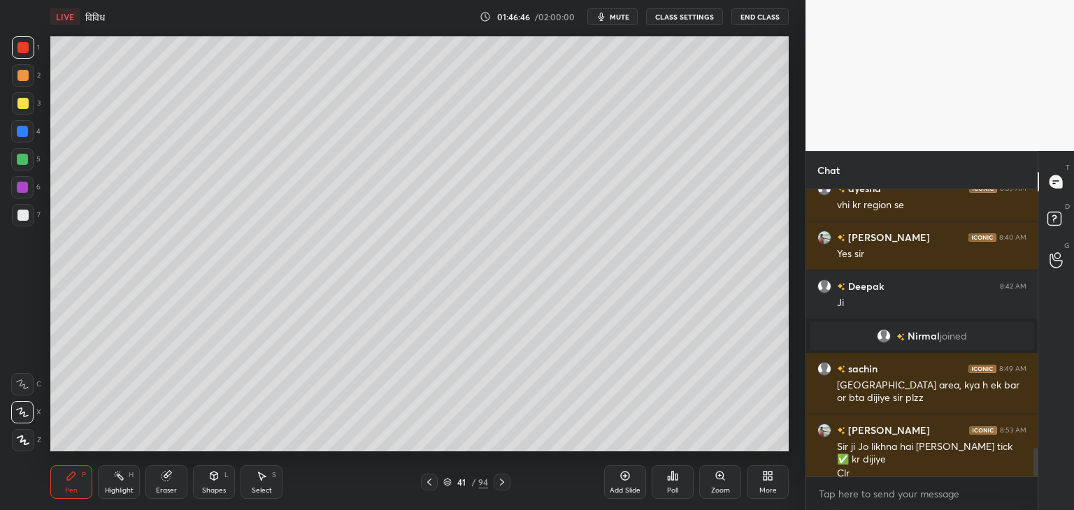
click at [502, 480] on icon at bounding box center [501, 482] width 11 height 11
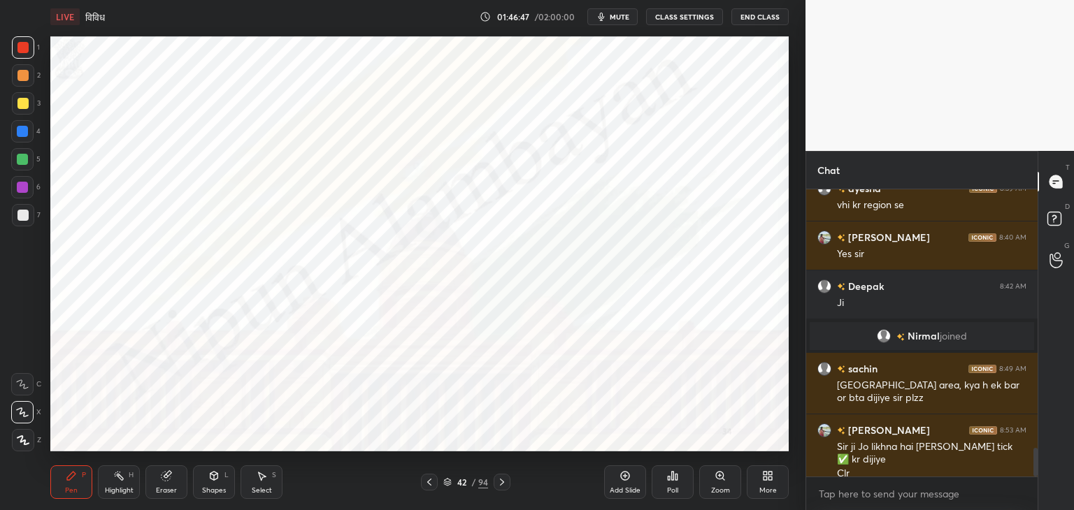
click at [503, 480] on icon at bounding box center [501, 482] width 11 height 11
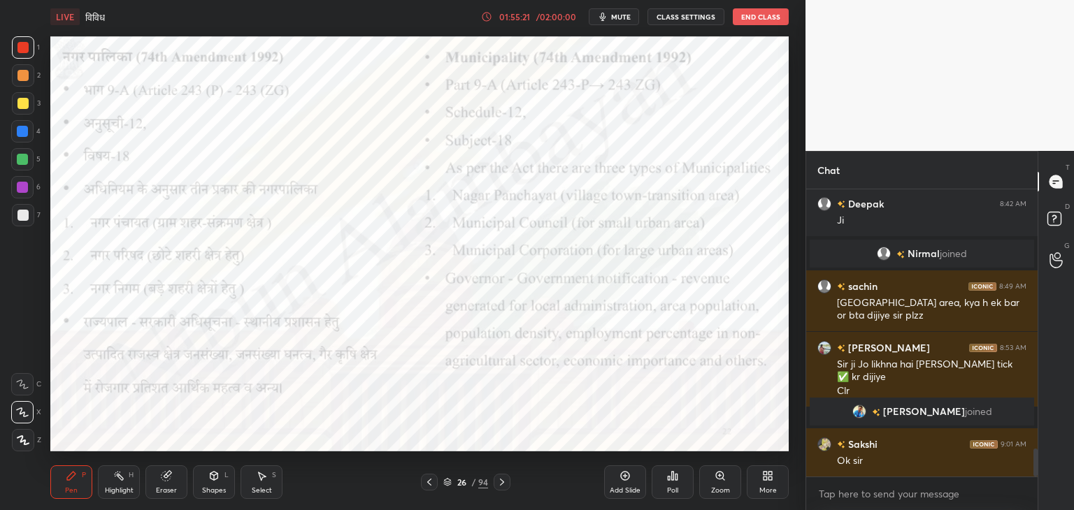
scroll to position [2690, 0]
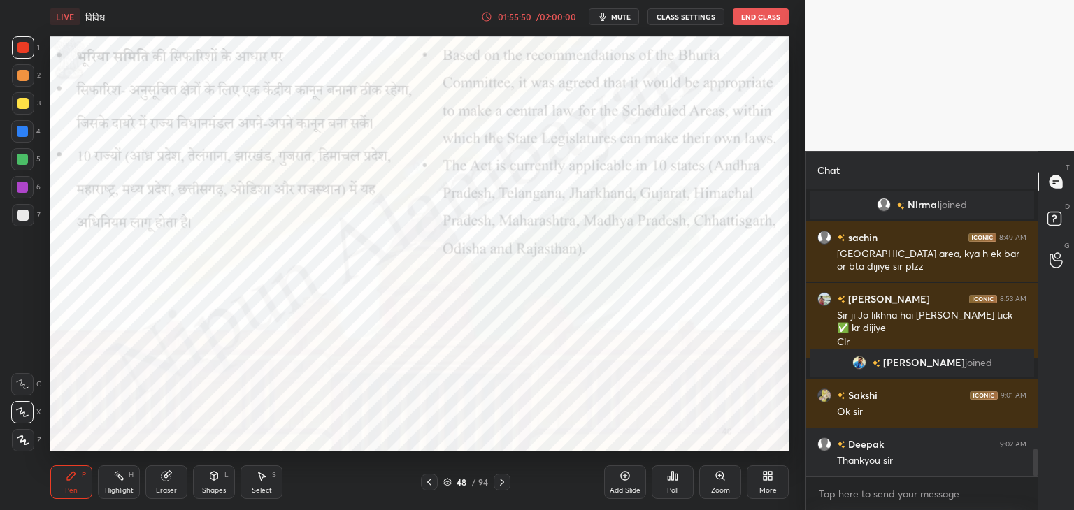
click at [751, 16] on button "End Class" at bounding box center [761, 16] width 56 height 17
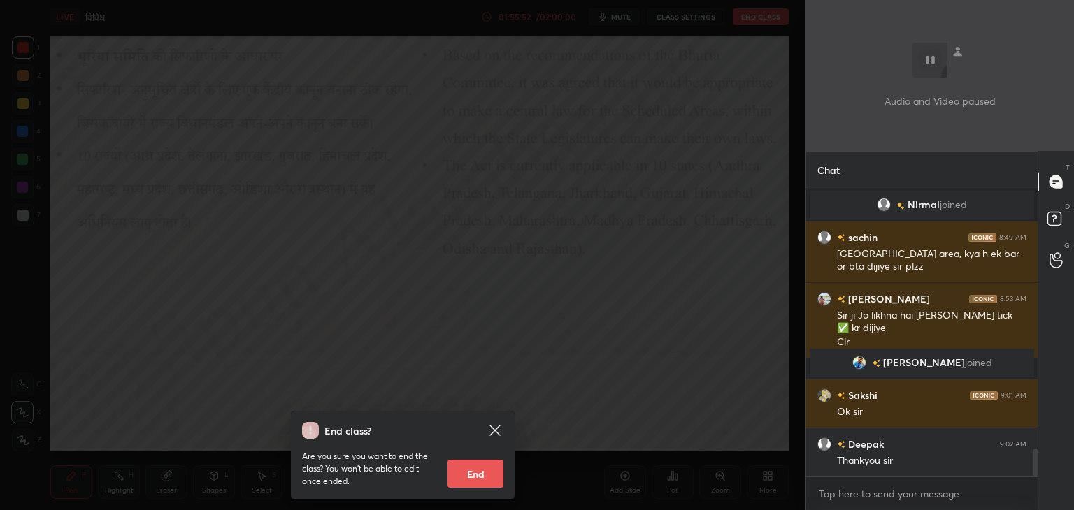
click at [469, 472] on button "End" at bounding box center [475, 474] width 56 height 28
type textarea "x"
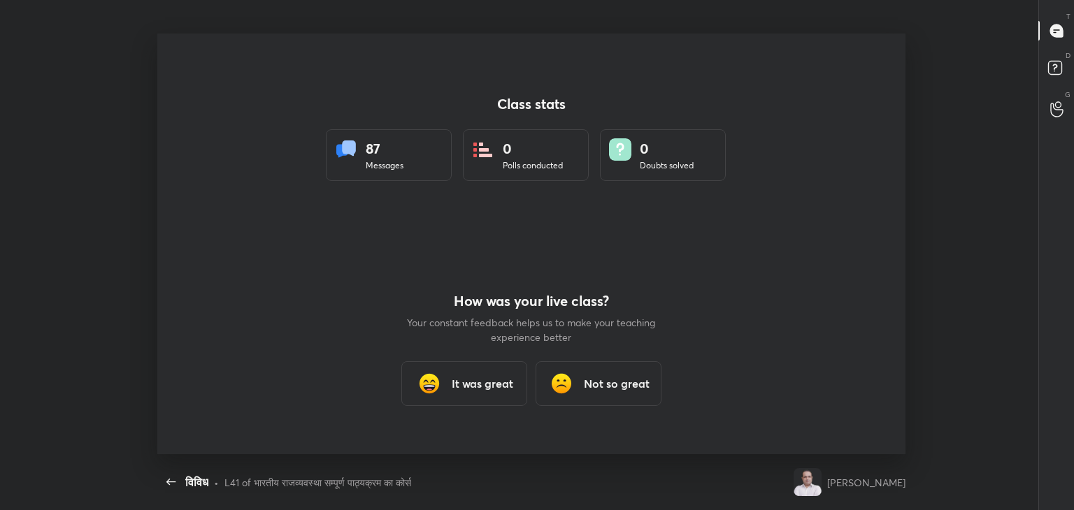
scroll to position [0, 0]
click at [467, 367] on div "It was great" at bounding box center [464, 383] width 126 height 45
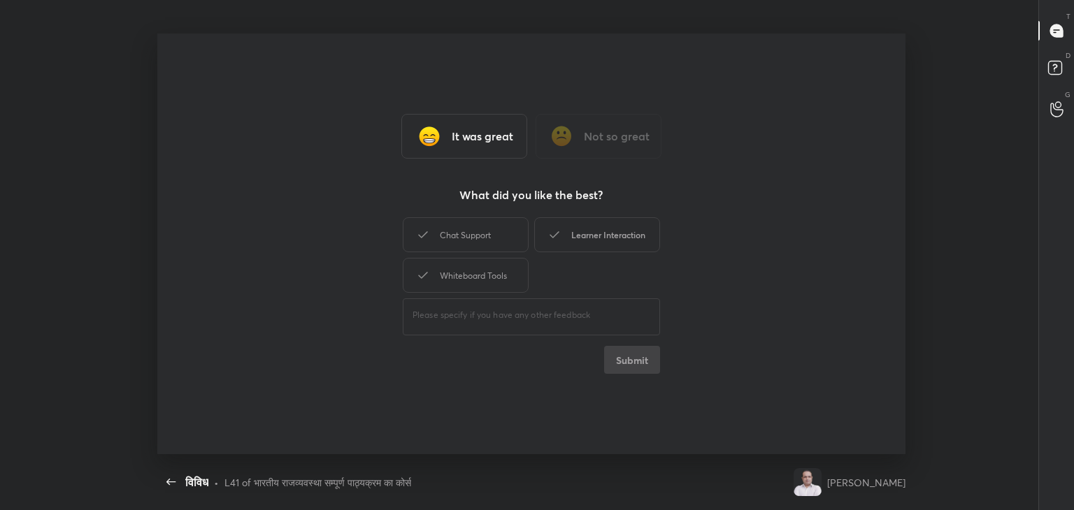
click at [612, 242] on div "Learner Interaction" at bounding box center [597, 234] width 126 height 35
click at [636, 369] on button "Submit" at bounding box center [632, 360] width 56 height 28
